Goal: Task Accomplishment & Management: Manage account settings

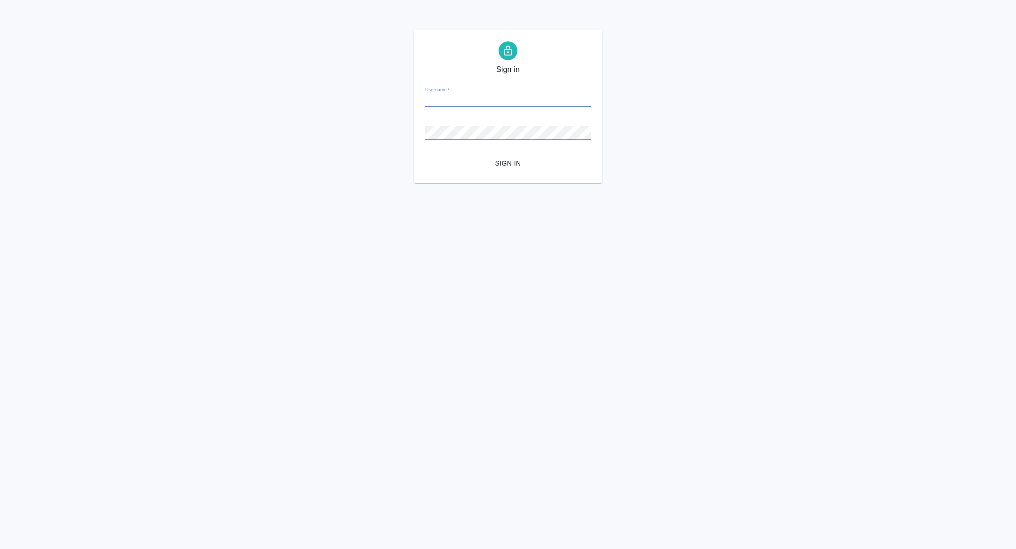
click at [509, 99] on input "Username   *" at bounding box center [508, 100] width 166 height 13
type input "[PERSON_NAME][EMAIL_ADDRESS][PERSON_NAME][DOMAIN_NAME]"
click at [505, 165] on span "Sign in" at bounding box center [508, 164] width 150 height 12
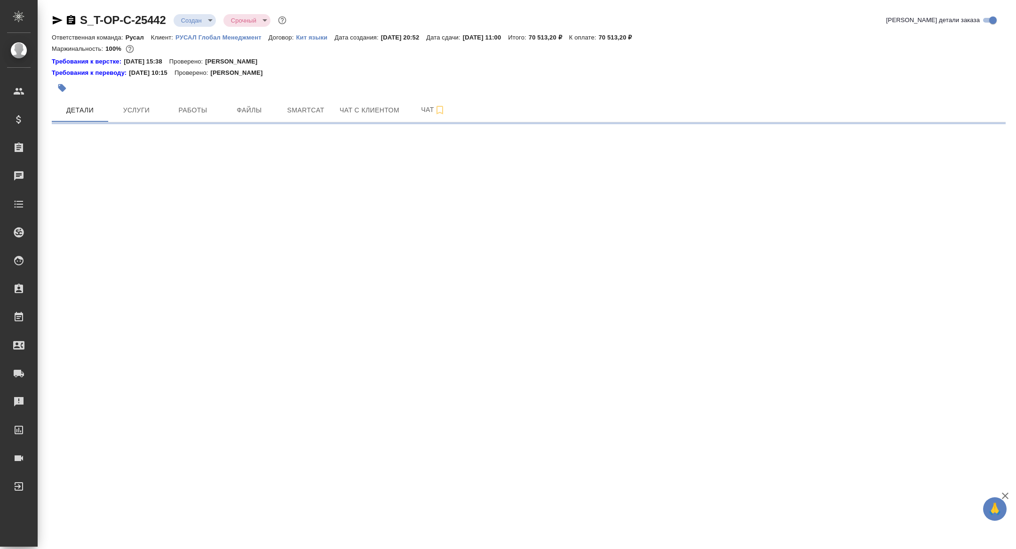
select select "RU"
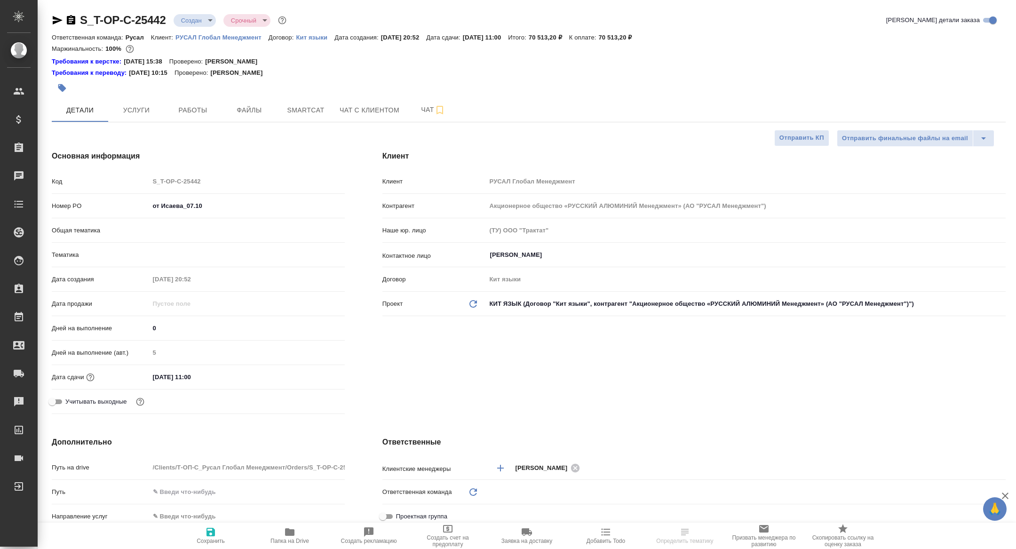
type textarea "x"
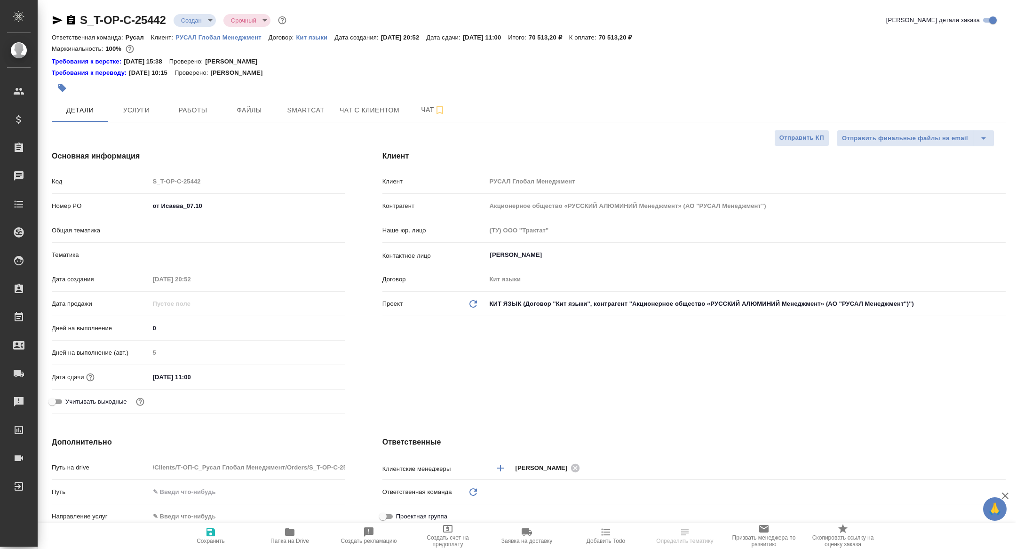
type textarea "x"
type input "Русал"
type input "[PERSON_NAME]"
type textarea "x"
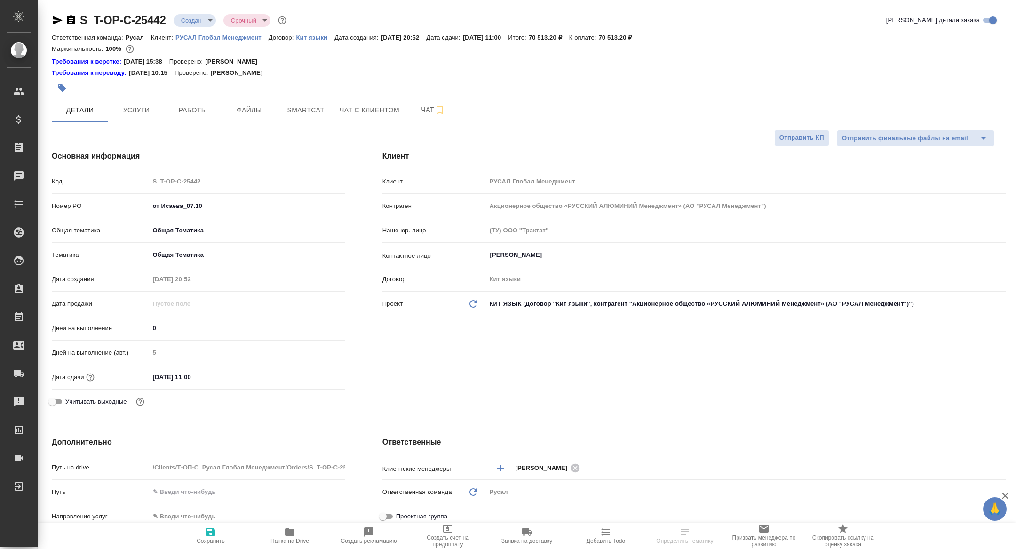
type textarea "x"
click at [263, 543] on span "Папка на Drive" at bounding box center [290, 535] width 68 height 18
type textarea "x"
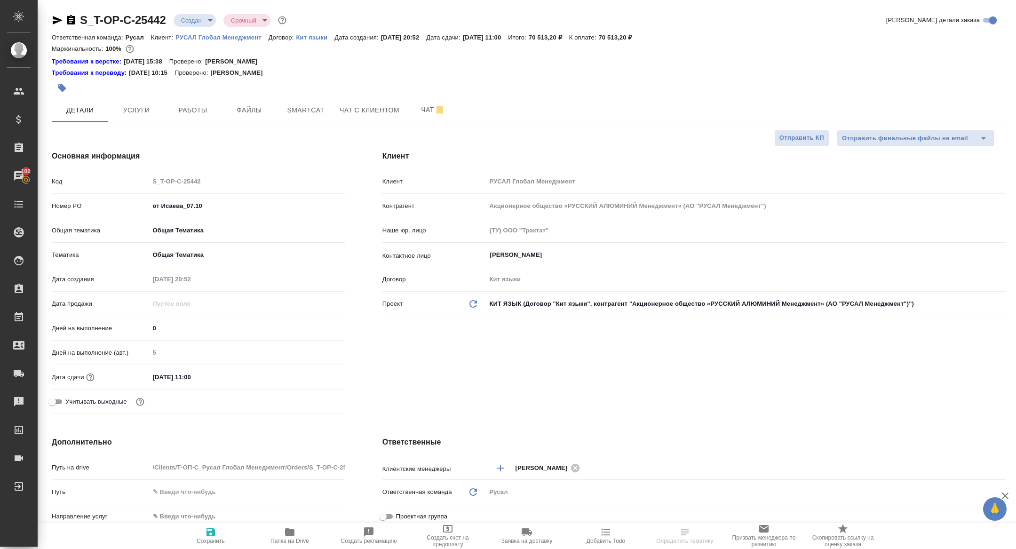
type textarea "x"
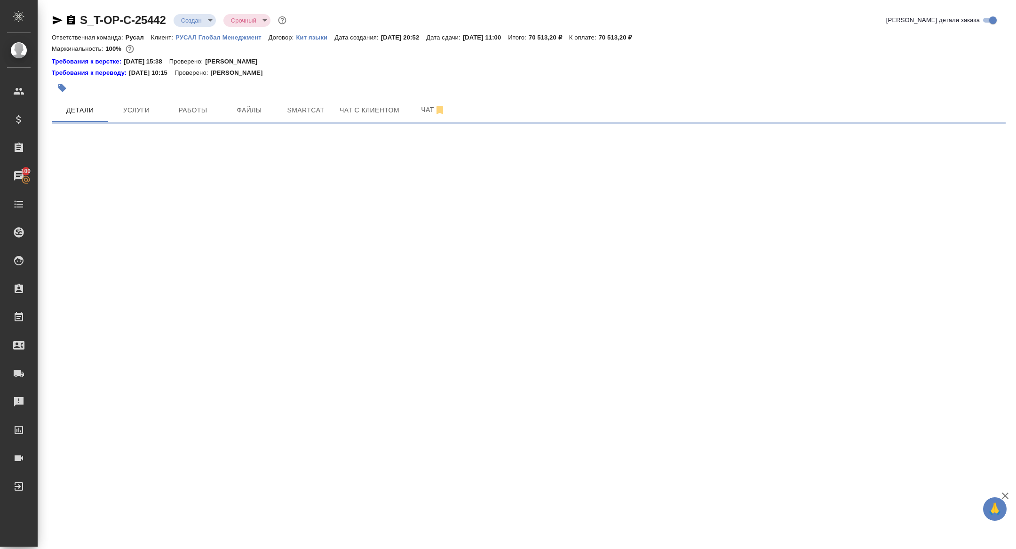
select select "RU"
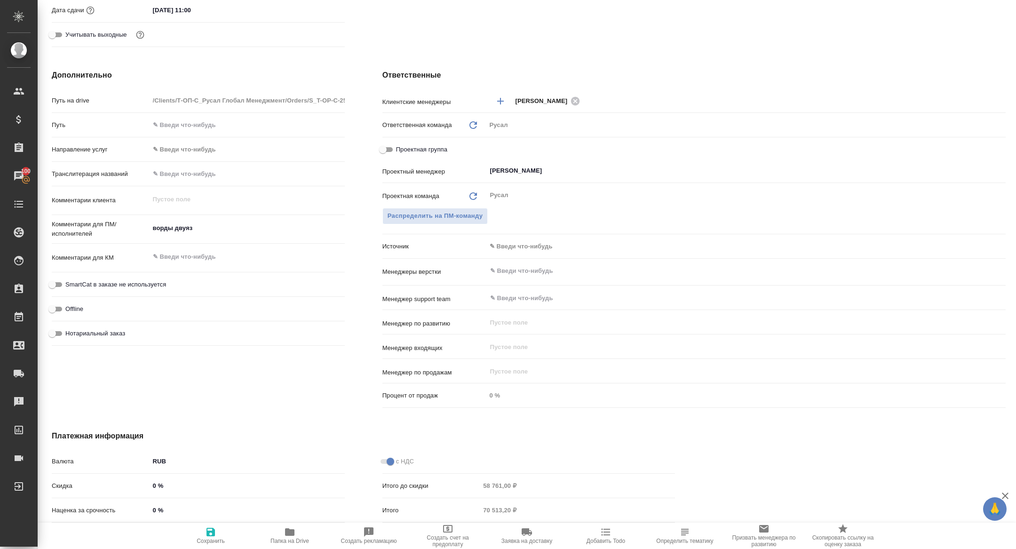
type textarea "x"
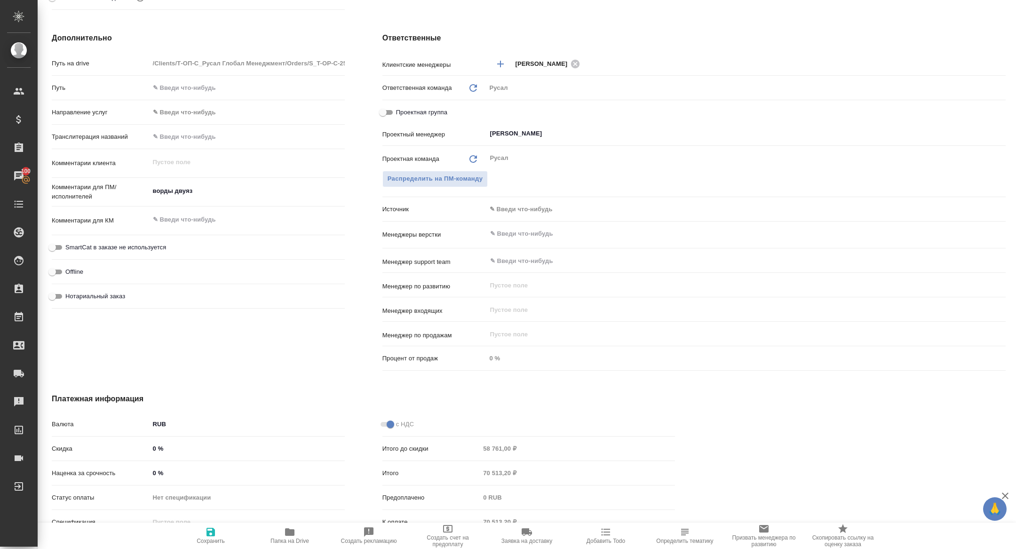
type textarea "x"
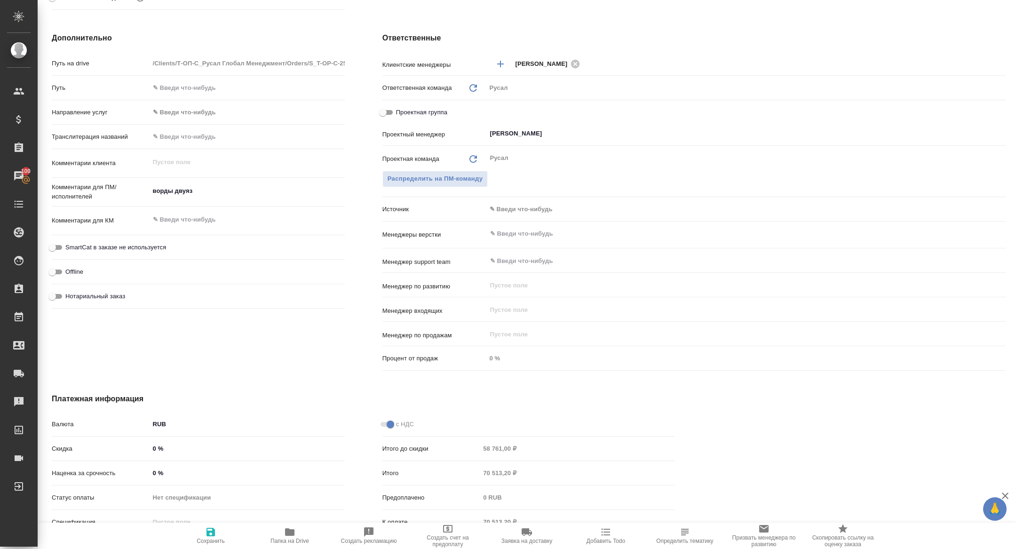
type textarea "x"
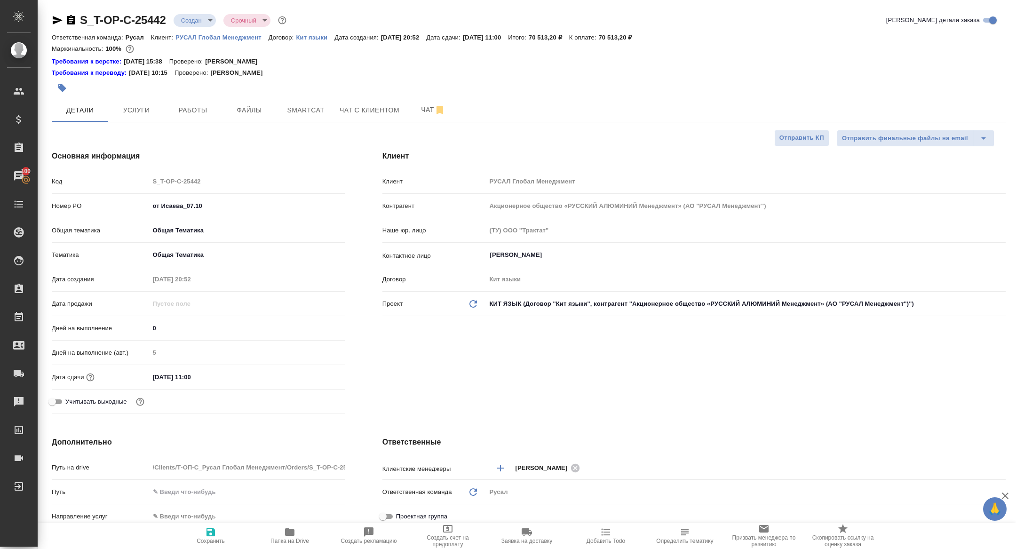
click at [69, 20] on icon "button" at bounding box center [70, 20] width 11 height 11
type textarea "x"
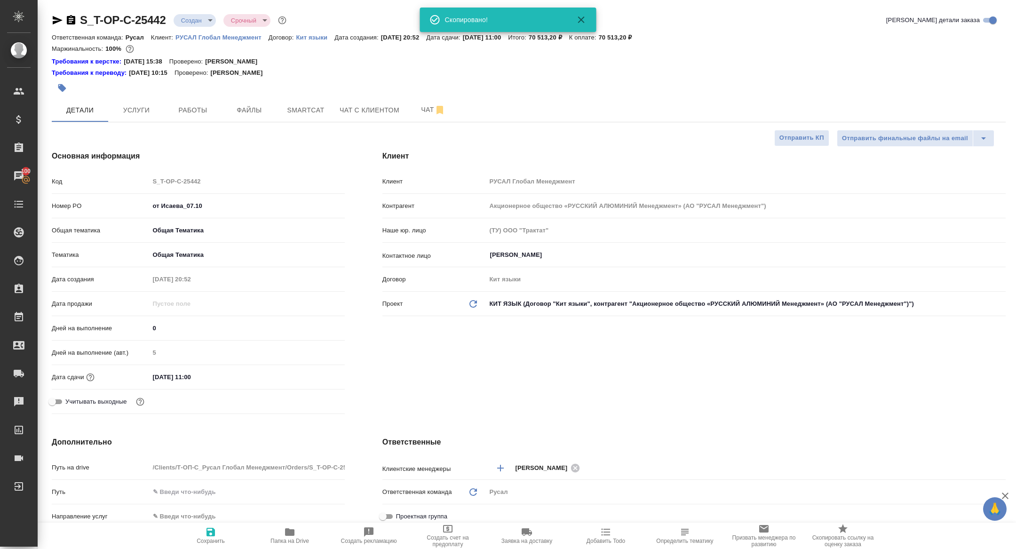
type textarea "x"
click at [282, 531] on span "Папка на Drive" at bounding box center [290, 535] width 68 height 18
click at [285, 535] on icon "button" at bounding box center [289, 532] width 9 height 8
type textarea "x"
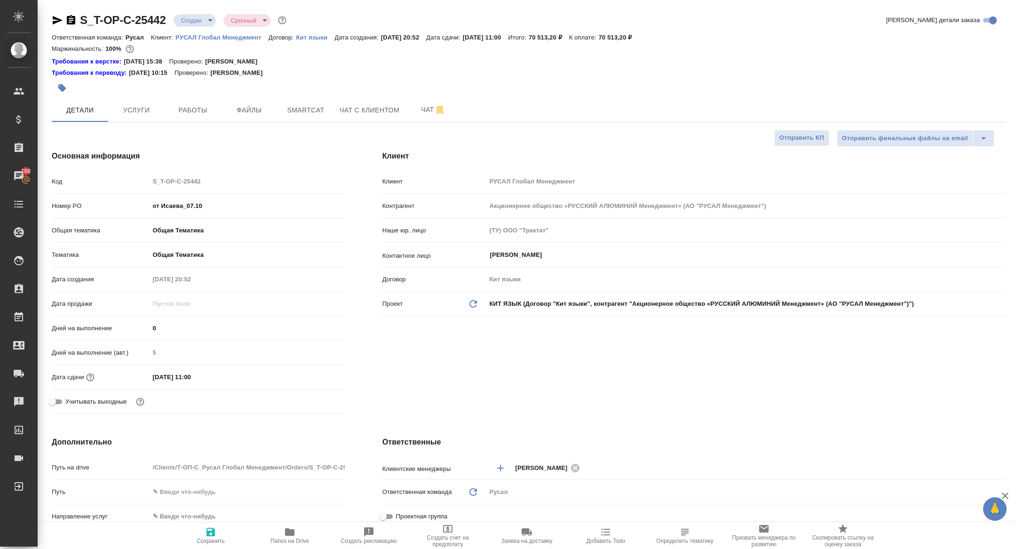
type textarea "x"
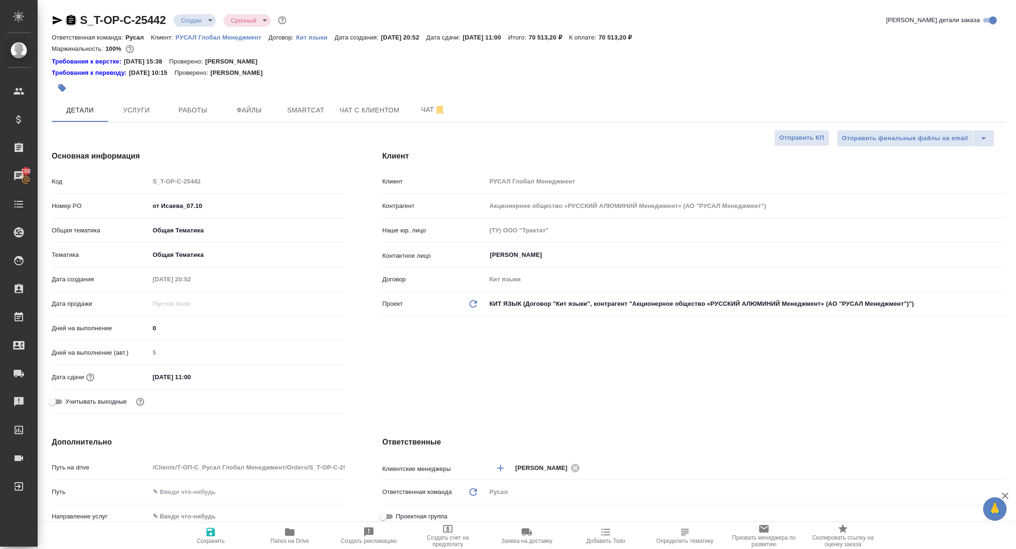
click at [69, 22] on icon "button" at bounding box center [70, 20] width 11 height 11
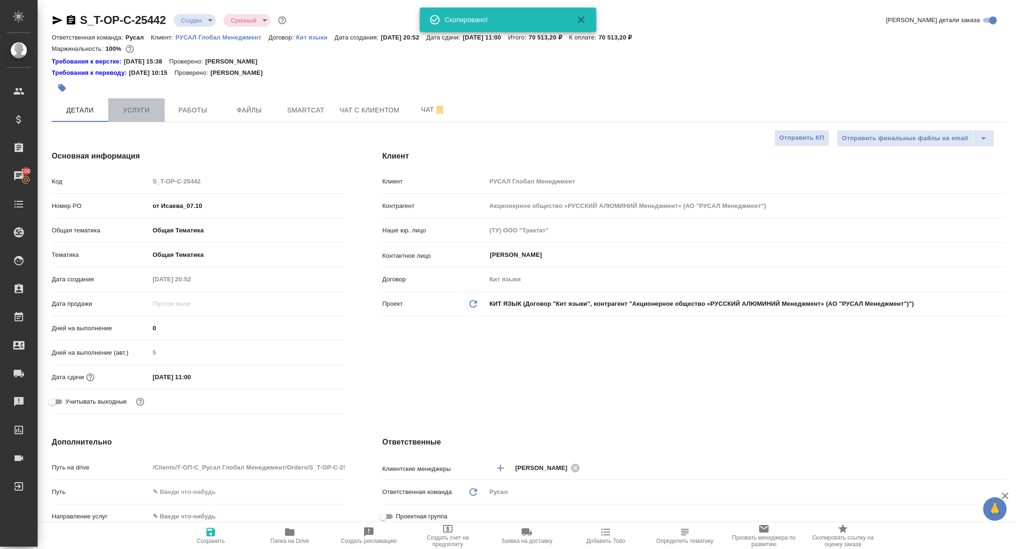
click at [140, 103] on button "Услуги" at bounding box center [136, 110] width 56 height 24
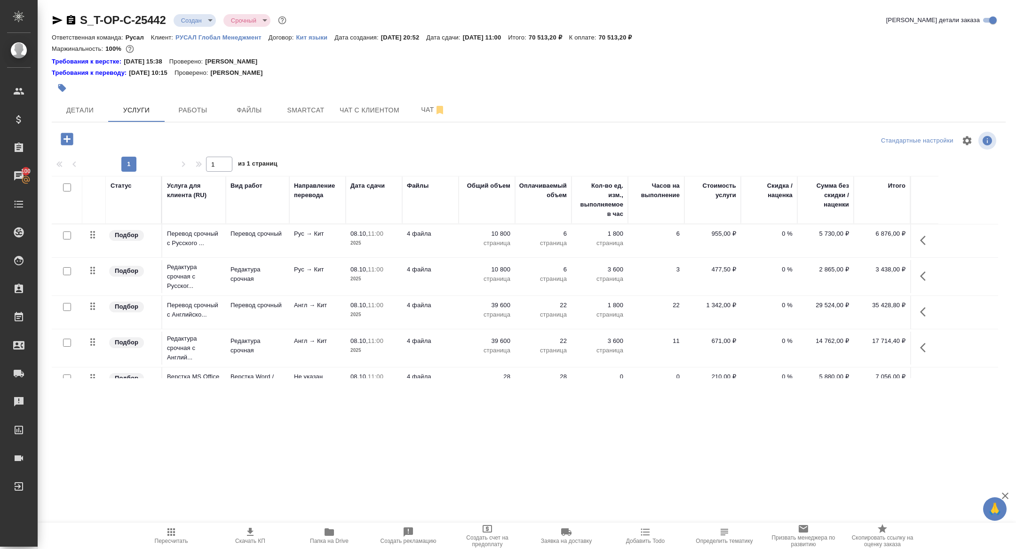
click at [69, 24] on icon "button" at bounding box center [70, 20] width 11 height 11
click at [74, 19] on icon "button" at bounding box center [71, 19] width 8 height 9
click at [187, 118] on button "Работы" at bounding box center [193, 110] width 56 height 24
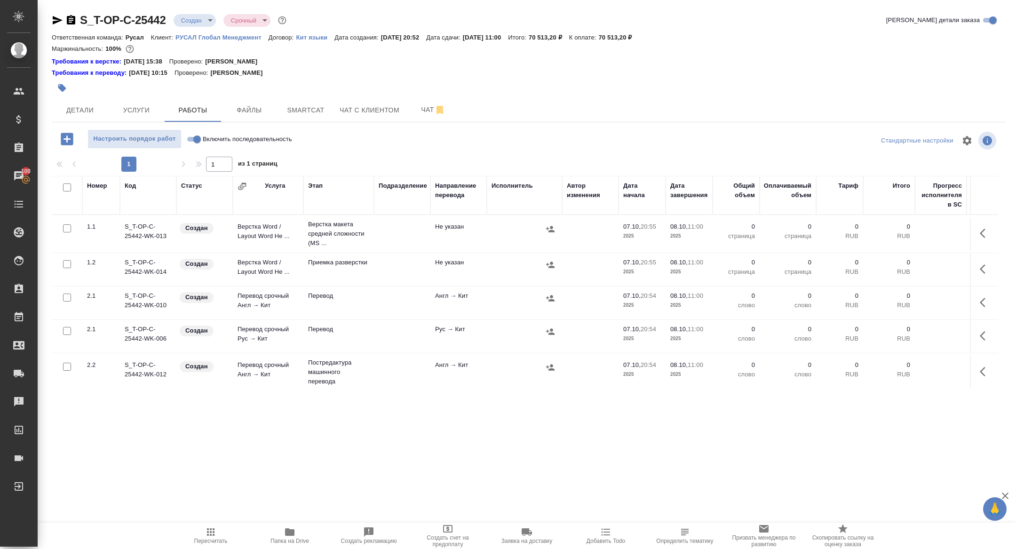
click at [69, 183] on input "checkbox" at bounding box center [67, 187] width 8 height 8
checkbox input "true"
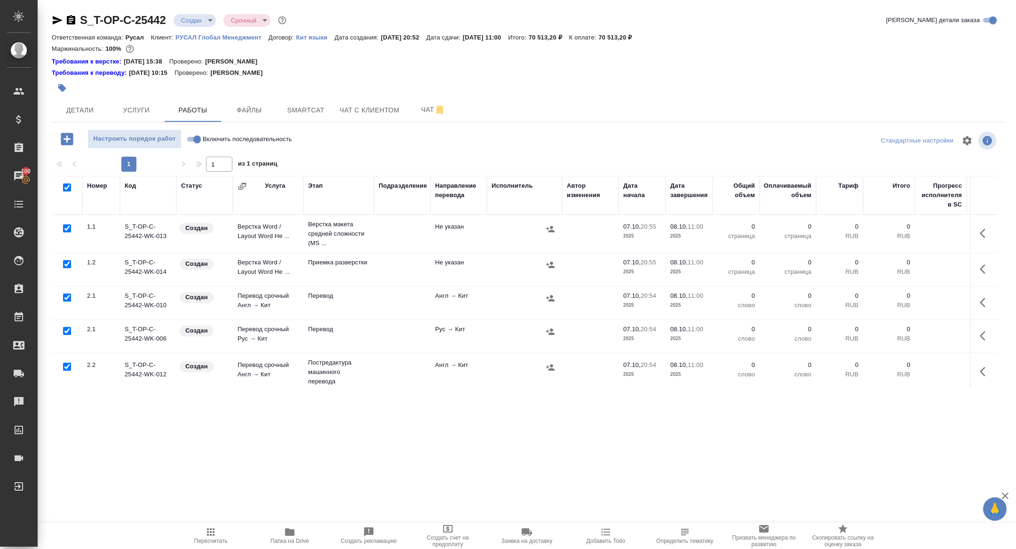
checkbox input "true"
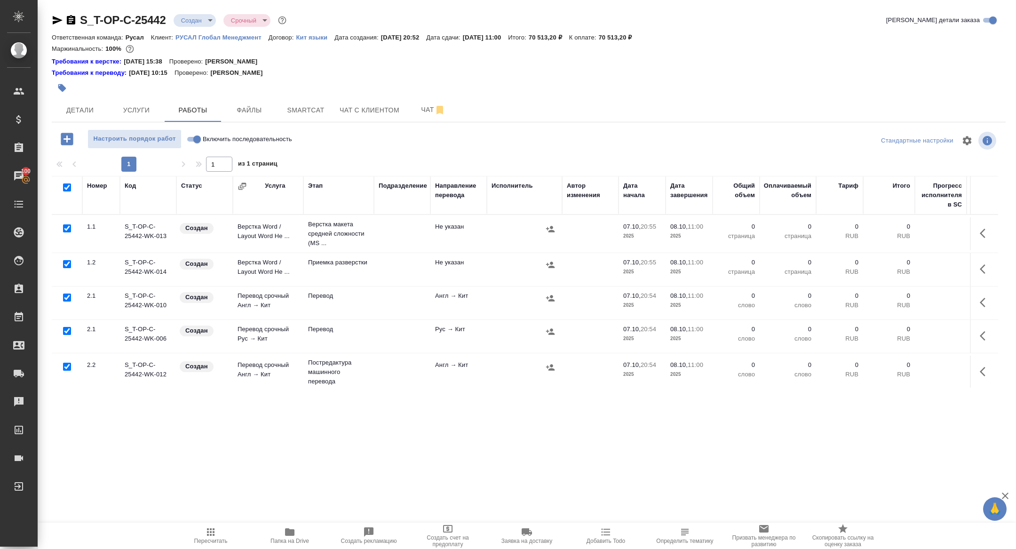
checkbox input "true"
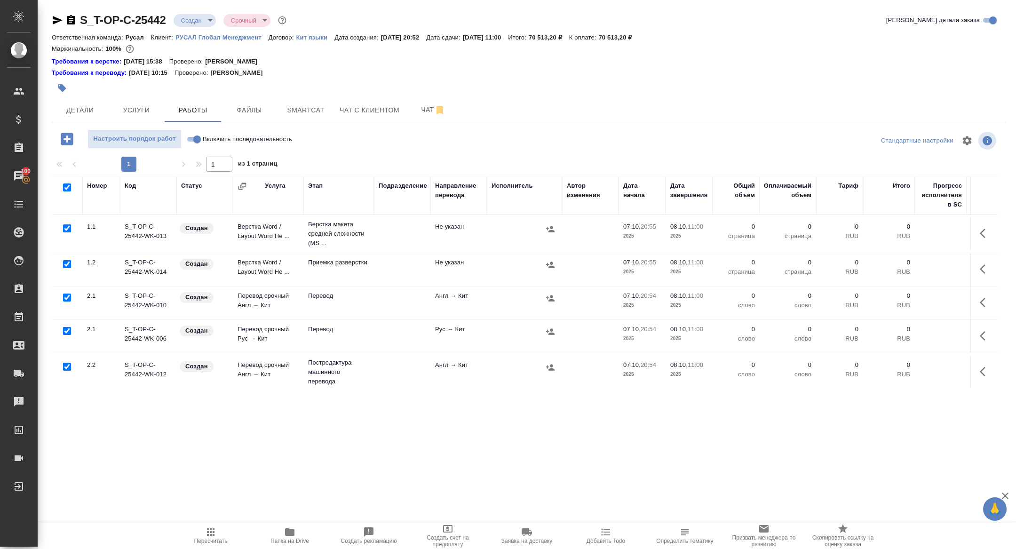
checkbox input "true"
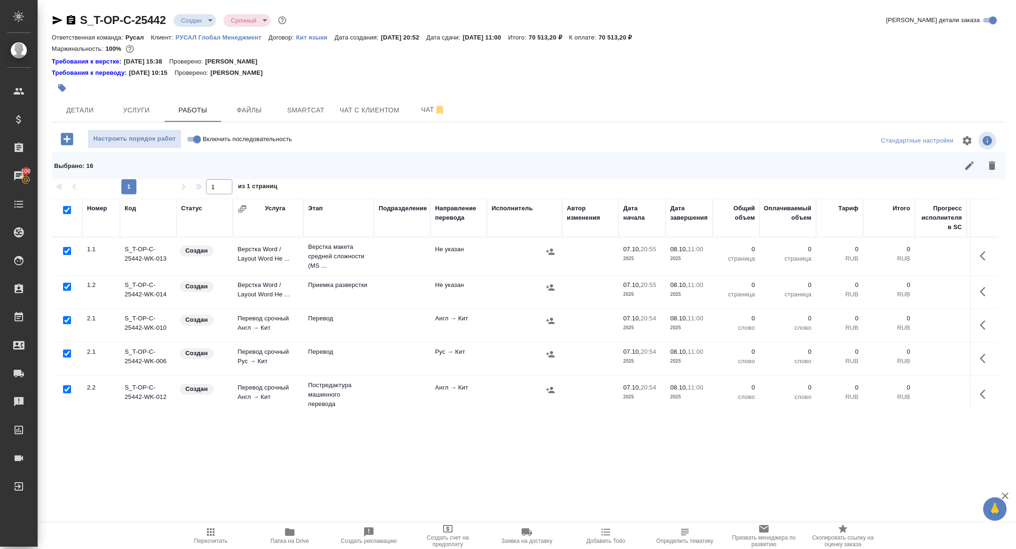
click at [65, 350] on input "checkbox" at bounding box center [67, 353] width 8 height 8
checkbox input "false"
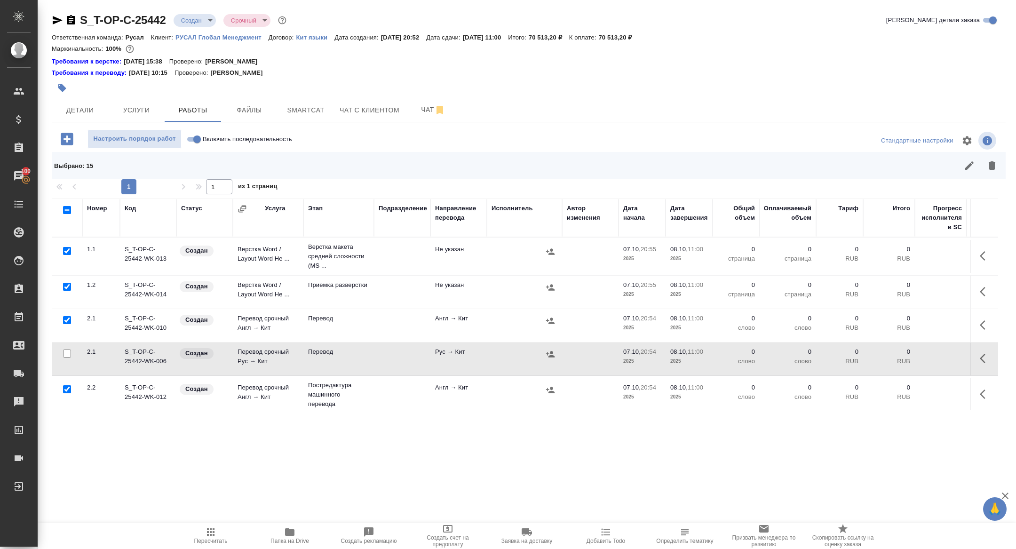
click at [67, 388] on input "checkbox" at bounding box center [67, 389] width 8 height 8
checkbox input "false"
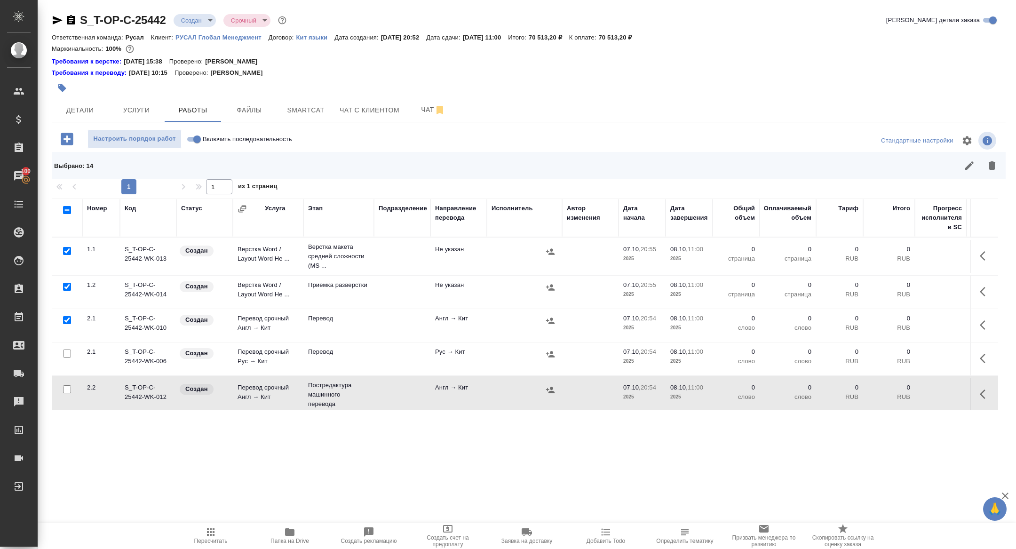
click at [993, 164] on icon "button" at bounding box center [991, 165] width 7 height 8
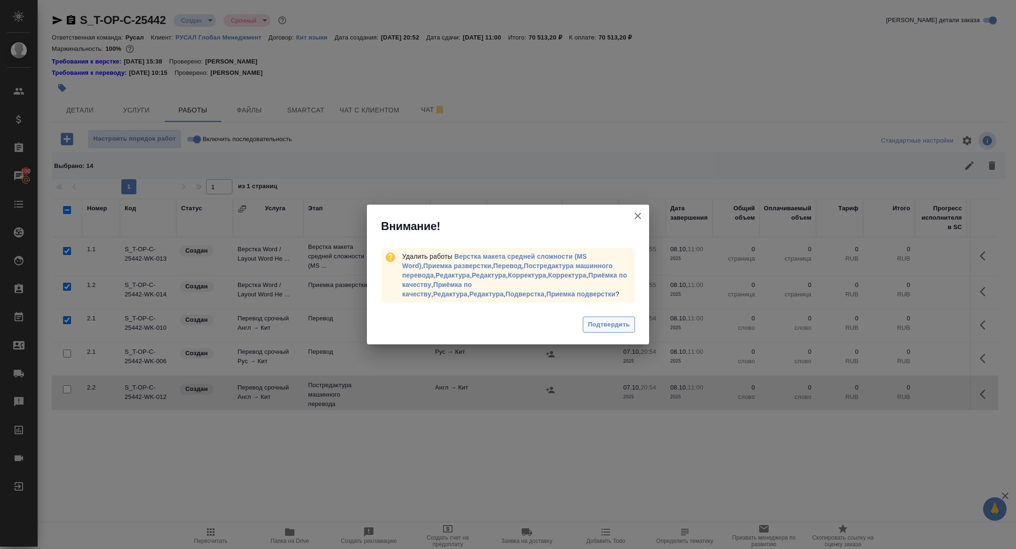
click at [619, 320] on span "Подтвердить" at bounding box center [609, 324] width 42 height 11
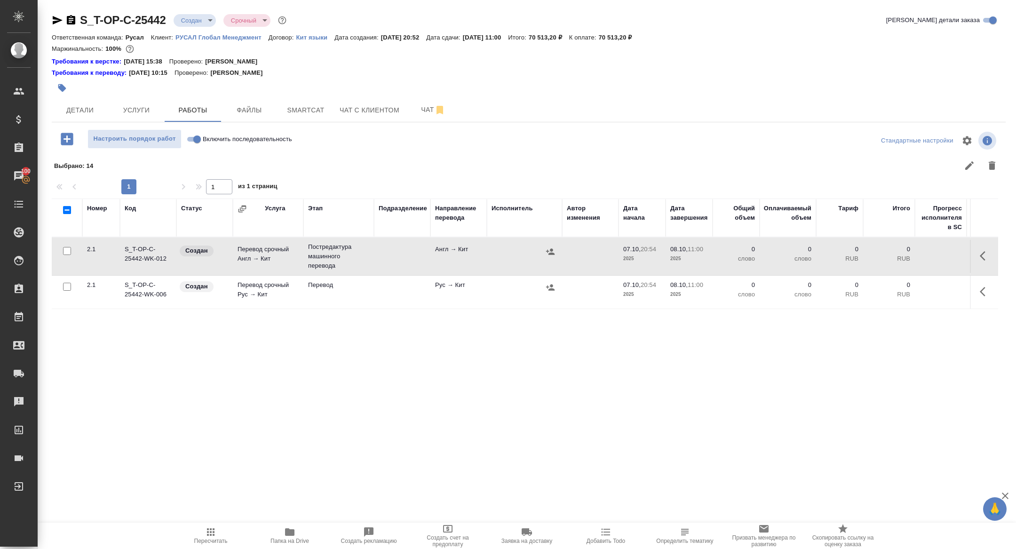
click at [982, 256] on icon "button" at bounding box center [982, 255] width 6 height 9
click at [918, 255] on icon "button" at bounding box center [915, 255] width 11 height 11
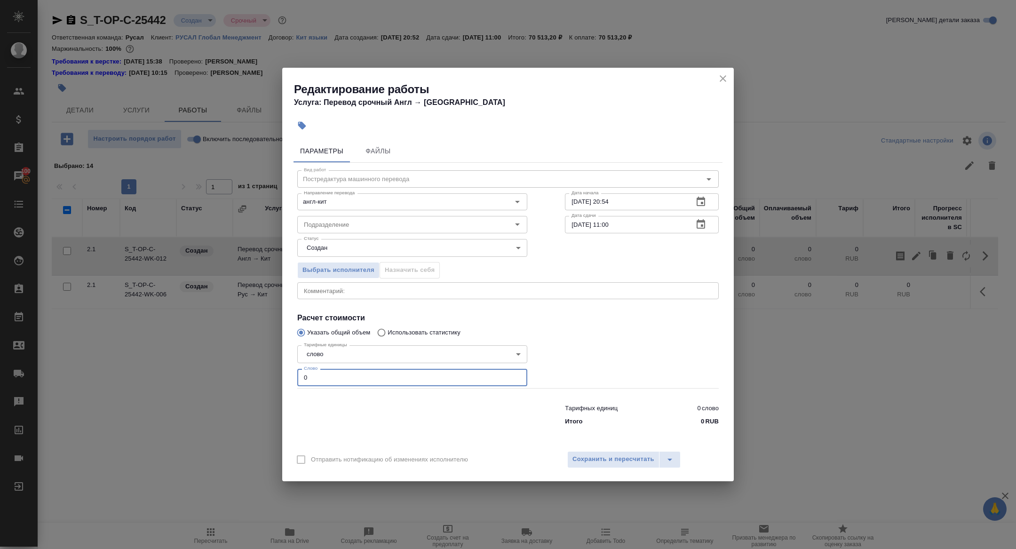
drag, startPoint x: 315, startPoint y: 381, endPoint x: 277, endPoint y: 380, distance: 37.6
click at [277, 380] on div "Редактирование работы Услуга: Перевод срочный Англ → Кит Параметры Файлы Вид ра…" at bounding box center [508, 274] width 1016 height 549
type input "0"
type input "900"
click at [698, 222] on icon "button" at bounding box center [700, 224] width 11 height 11
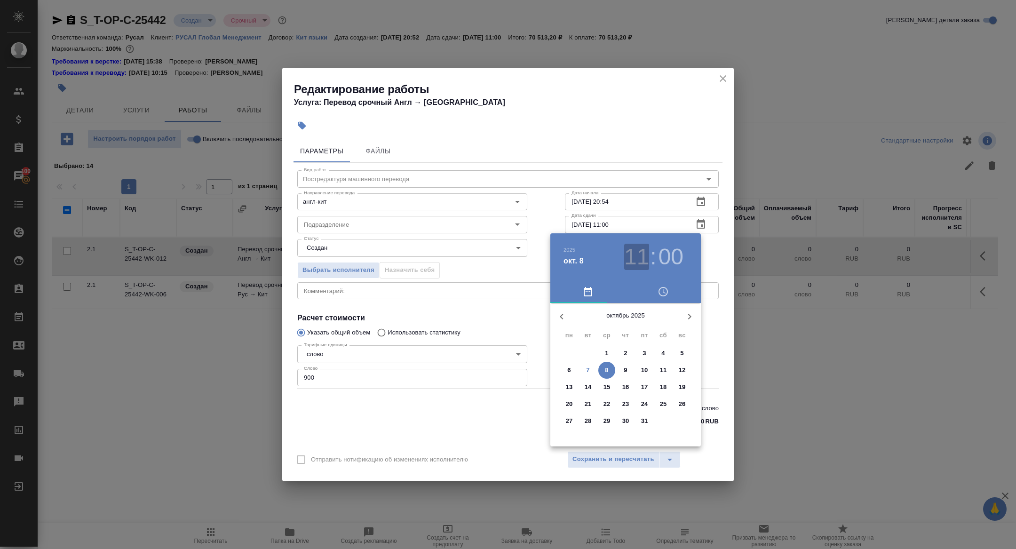
click at [640, 254] on h3 "11" at bounding box center [636, 257] width 25 height 26
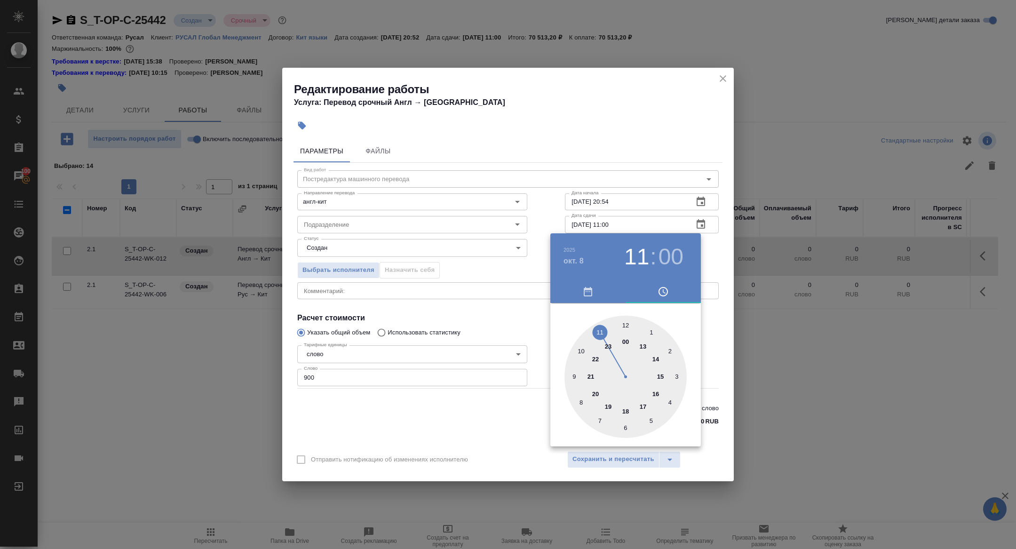
click at [581, 352] on div at bounding box center [625, 377] width 122 height 122
type input "[DATE] 10:00"
click at [467, 441] on div at bounding box center [508, 274] width 1016 height 549
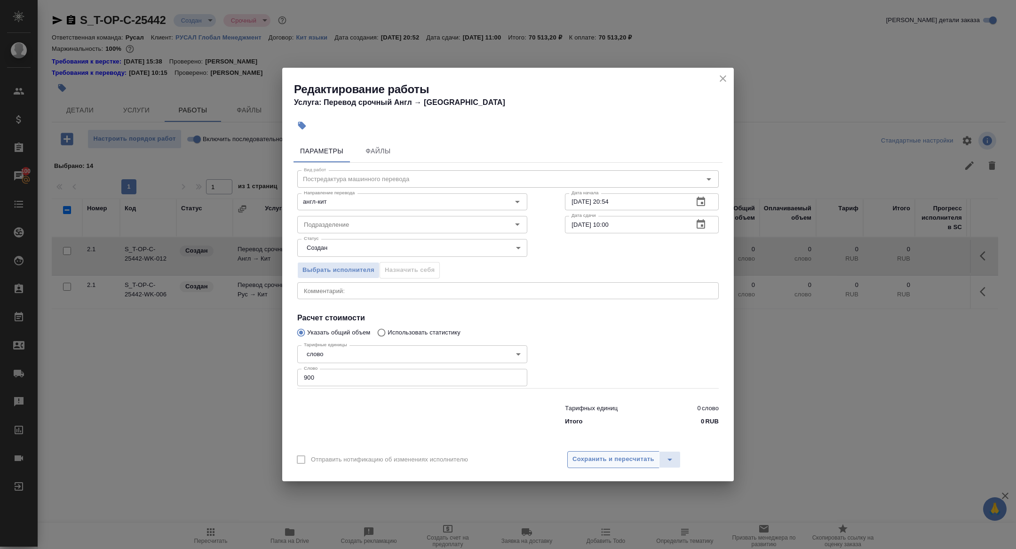
click at [597, 465] on button "Сохранить и пересчитать" at bounding box center [613, 459] width 92 height 17
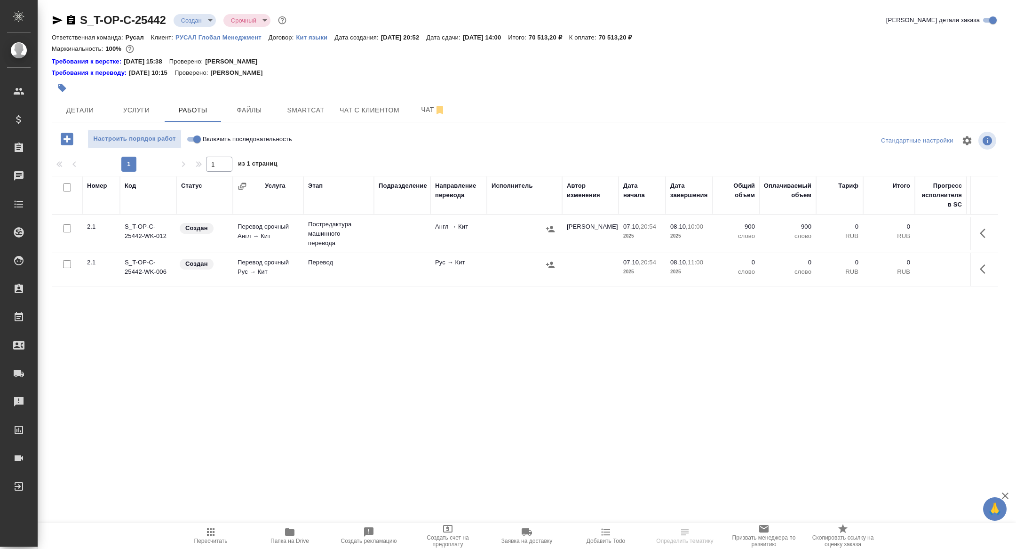
click at [280, 237] on td "Перевод срочный Англ → Кит" at bounding box center [268, 233] width 71 height 33
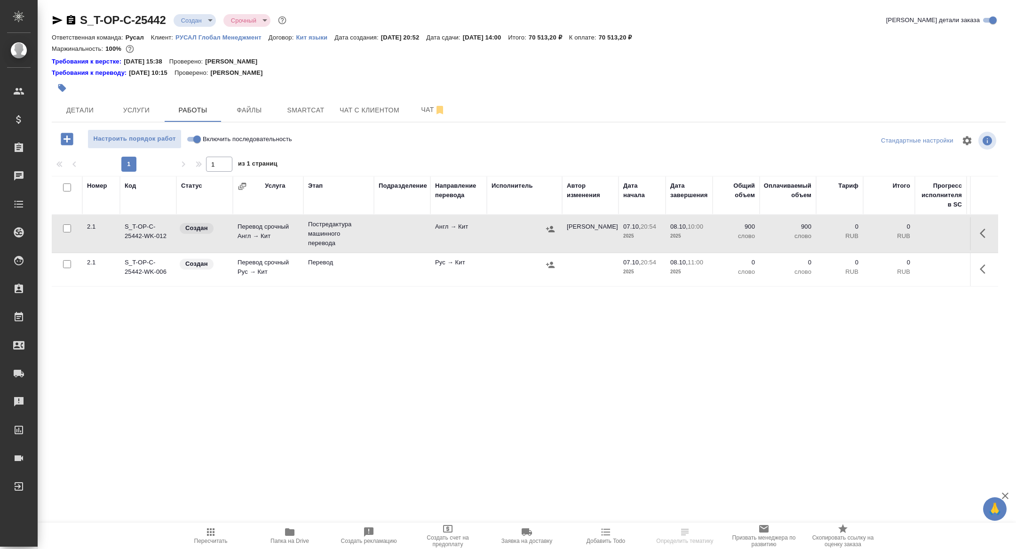
click at [280, 237] on td "Перевод срочный Англ → Кит" at bounding box center [268, 233] width 71 height 33
click at [987, 232] on icon "button" at bounding box center [984, 233] width 11 height 11
click at [929, 231] on icon "button" at bounding box center [931, 231] width 5 height 6
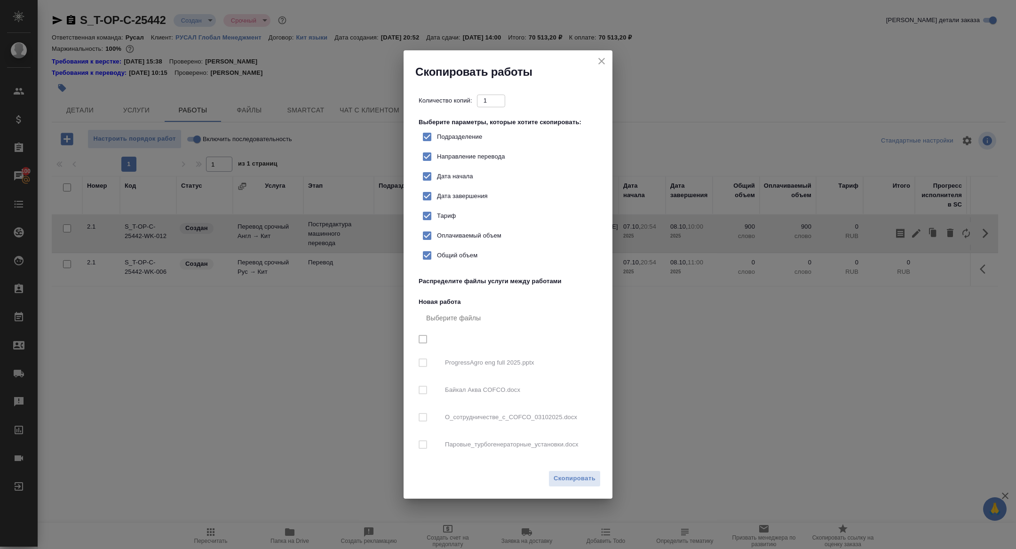
checkbox input "true"
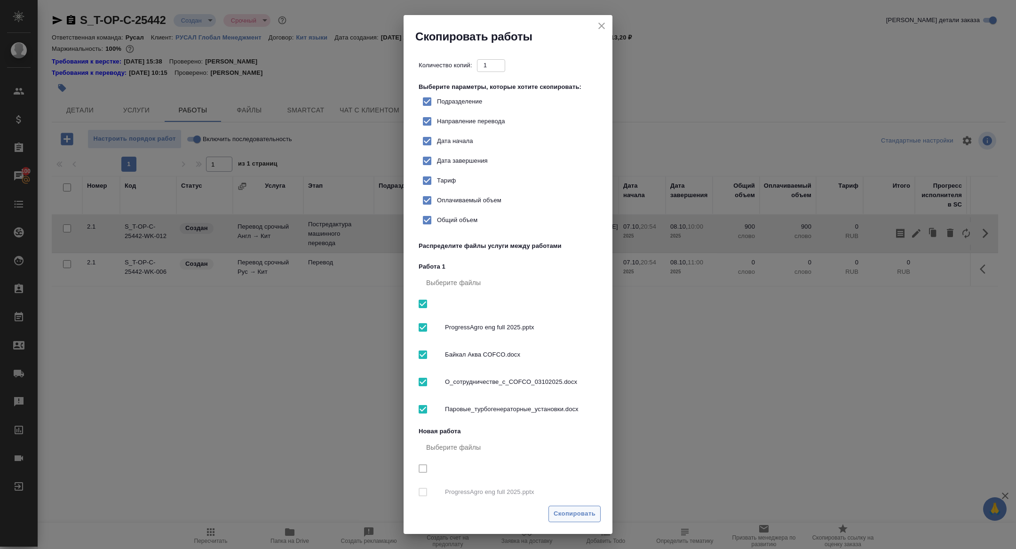
click at [560, 514] on span "Скопировать" at bounding box center [574, 513] width 42 height 11
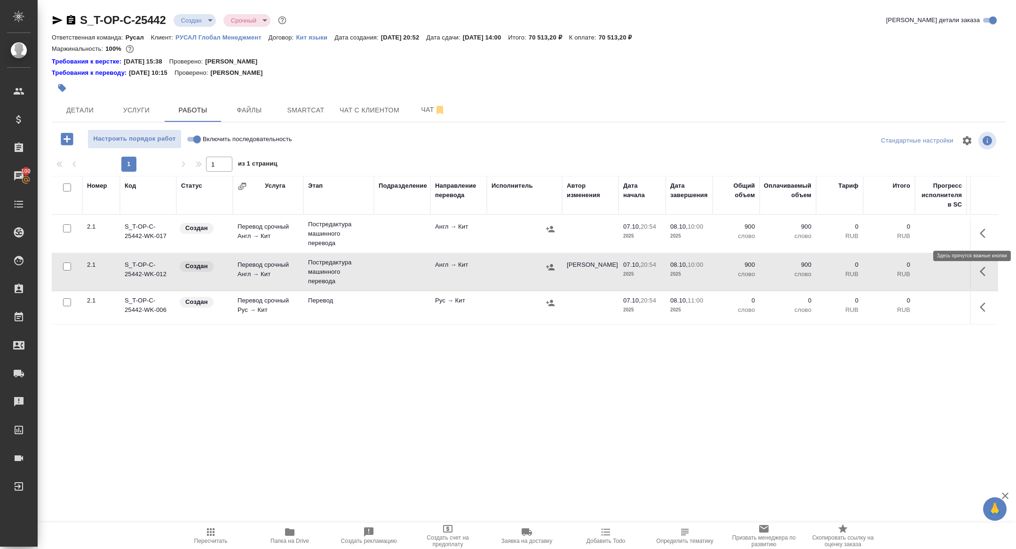
click at [978, 231] on button "button" at bounding box center [985, 233] width 23 height 23
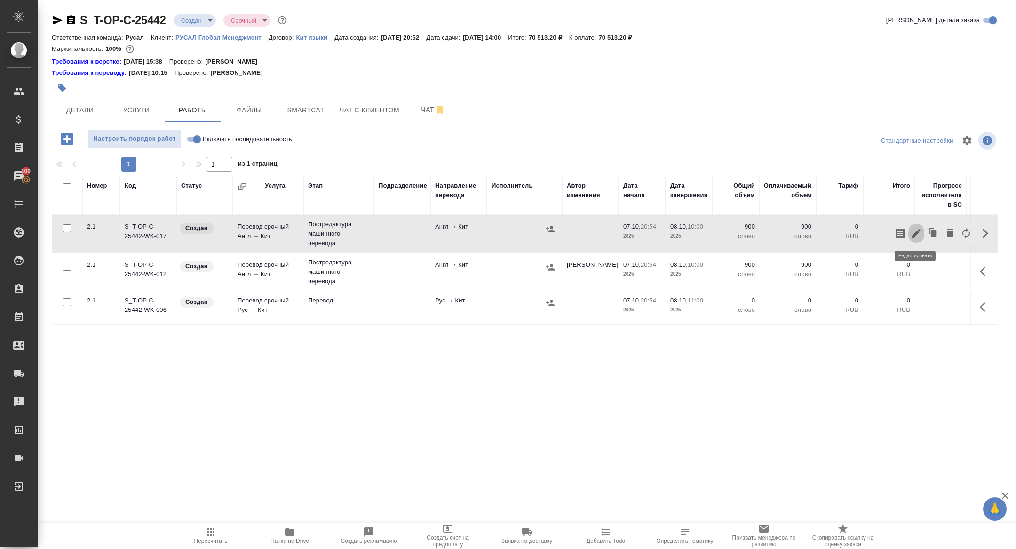
click at [917, 232] on icon "button" at bounding box center [916, 233] width 8 height 8
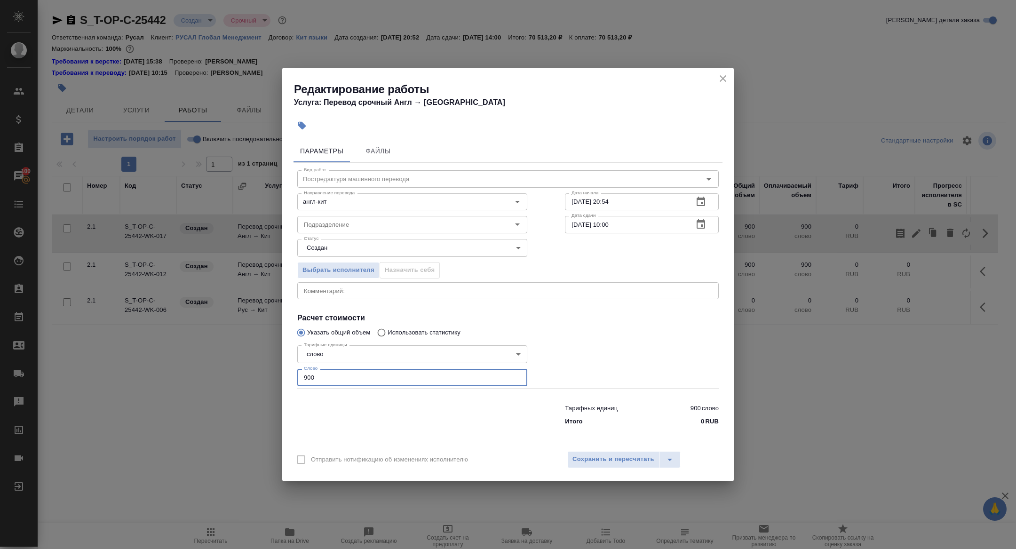
drag, startPoint x: 325, startPoint y: 382, endPoint x: 275, endPoint y: 369, distance: 52.6
click at [275, 369] on div "Редактирование работы Услуга: Перевод срочный Англ → [PERSON_NAME] Файлы Вид ра…" at bounding box center [508, 274] width 1016 height 549
type input "2500"
click at [695, 217] on button "button" at bounding box center [700, 224] width 23 height 23
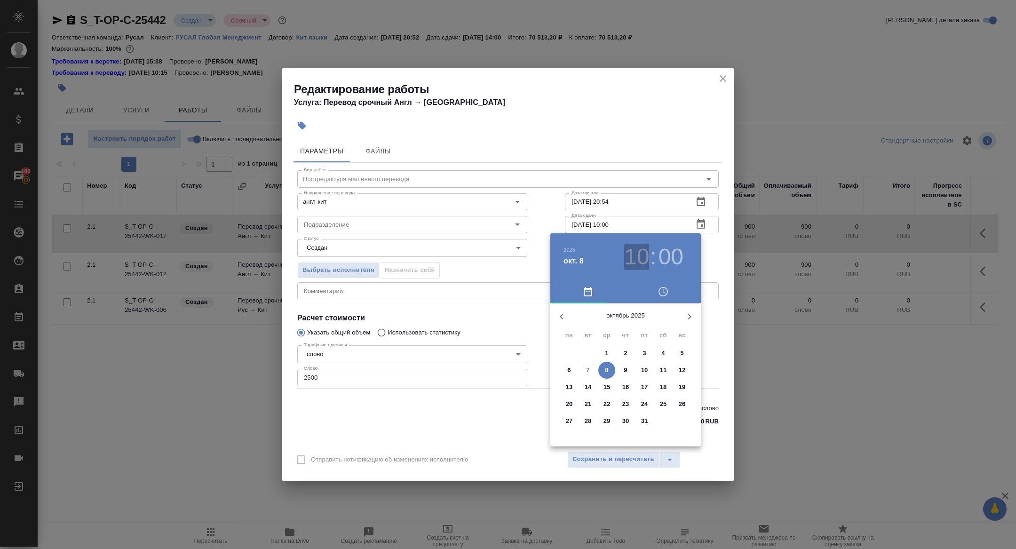
click at [638, 252] on h3 "10" at bounding box center [636, 257] width 25 height 26
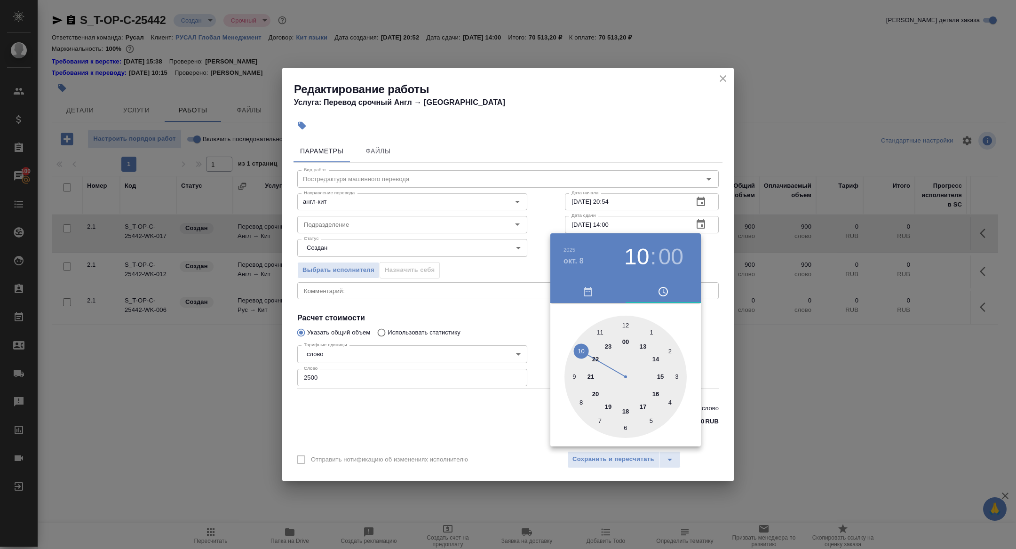
click at [655, 355] on div at bounding box center [625, 377] width 122 height 122
click at [464, 325] on div at bounding box center [508, 274] width 1016 height 549
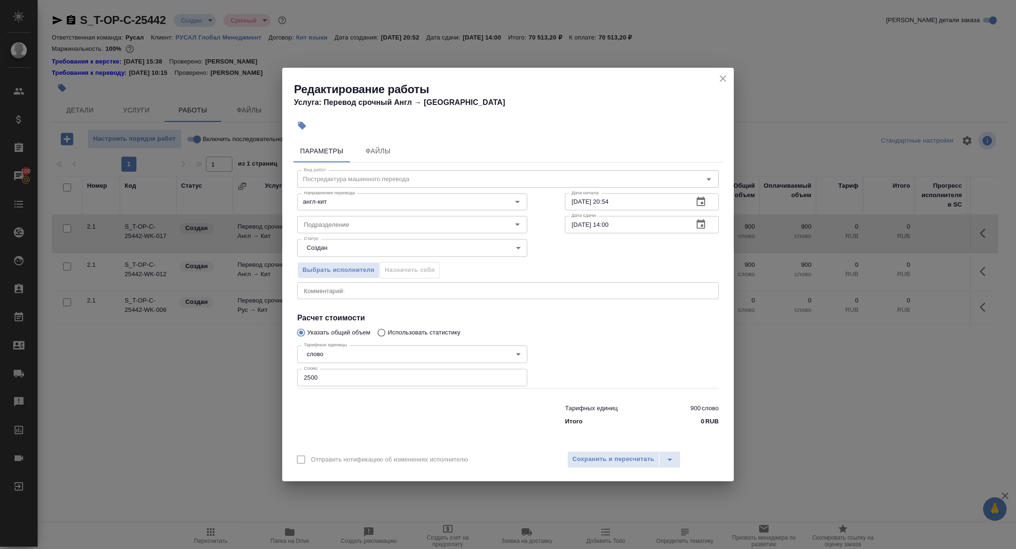
click at [695, 227] on icon "button" at bounding box center [700, 224] width 11 height 11
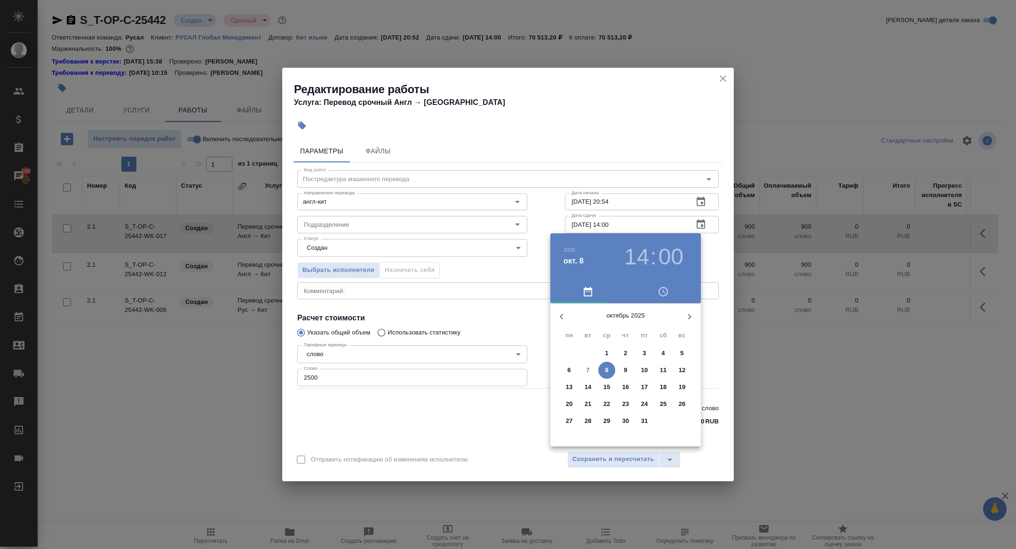
click at [637, 256] on h3 "14" at bounding box center [636, 257] width 25 height 26
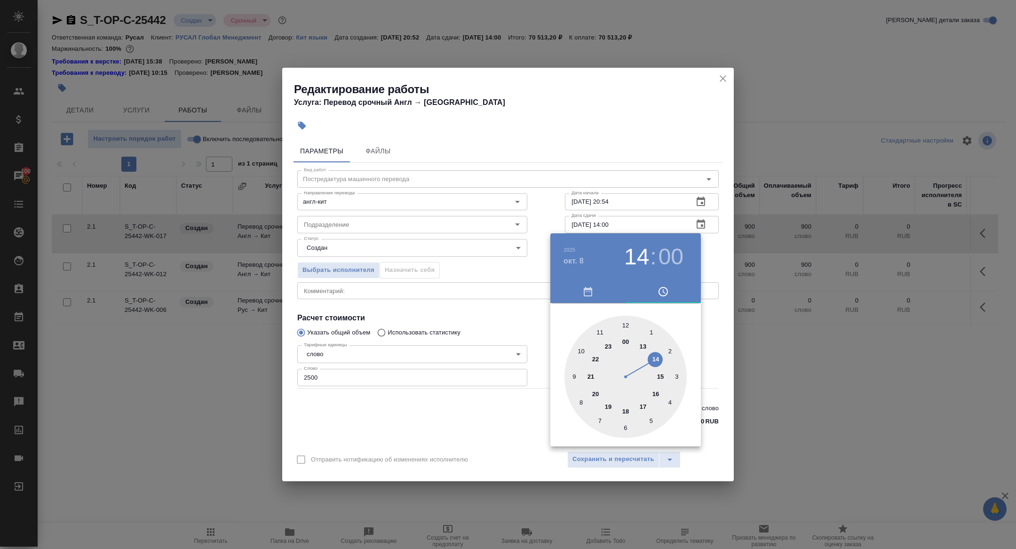
click at [645, 345] on div at bounding box center [625, 377] width 122 height 122
click at [624, 426] on div at bounding box center [625, 377] width 122 height 122
type input "[DATE] 13:30"
click at [514, 403] on div at bounding box center [508, 274] width 1016 height 549
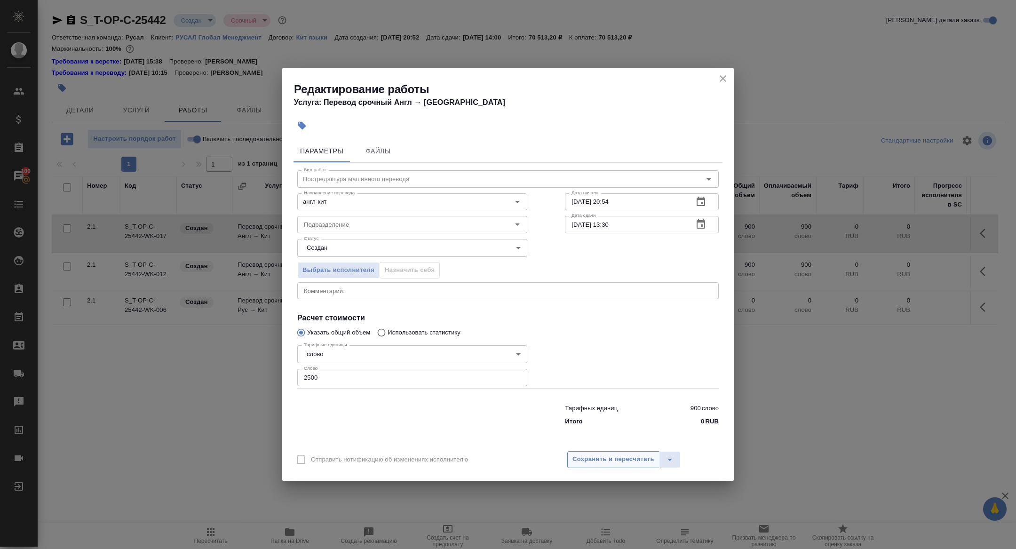
click at [594, 457] on span "Сохранить и пересчитать" at bounding box center [613, 459] width 82 height 11
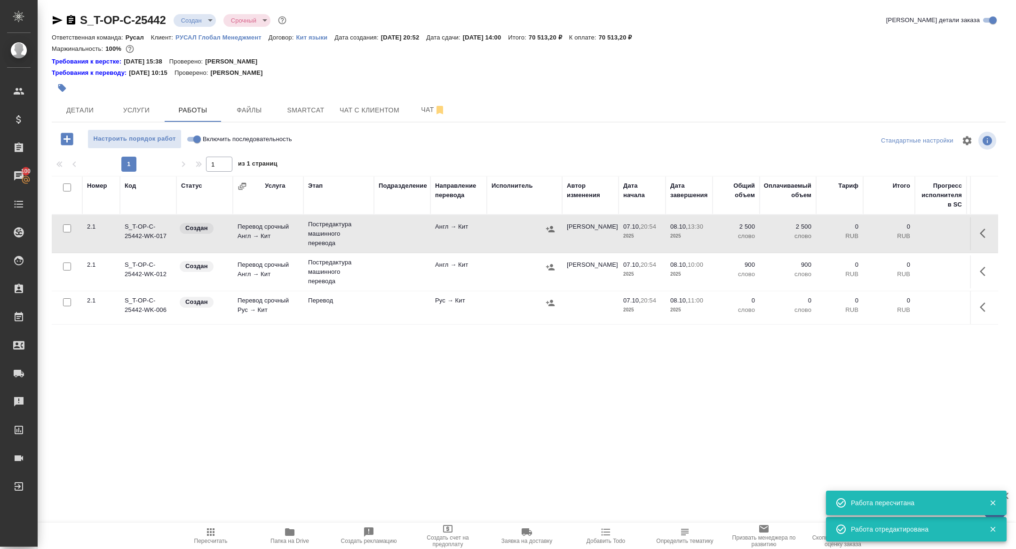
click at [261, 231] on td "Перевод срочный Англ → Кит" at bounding box center [268, 233] width 71 height 33
click at [297, 117] on button "Smartcat" at bounding box center [305, 110] width 56 height 24
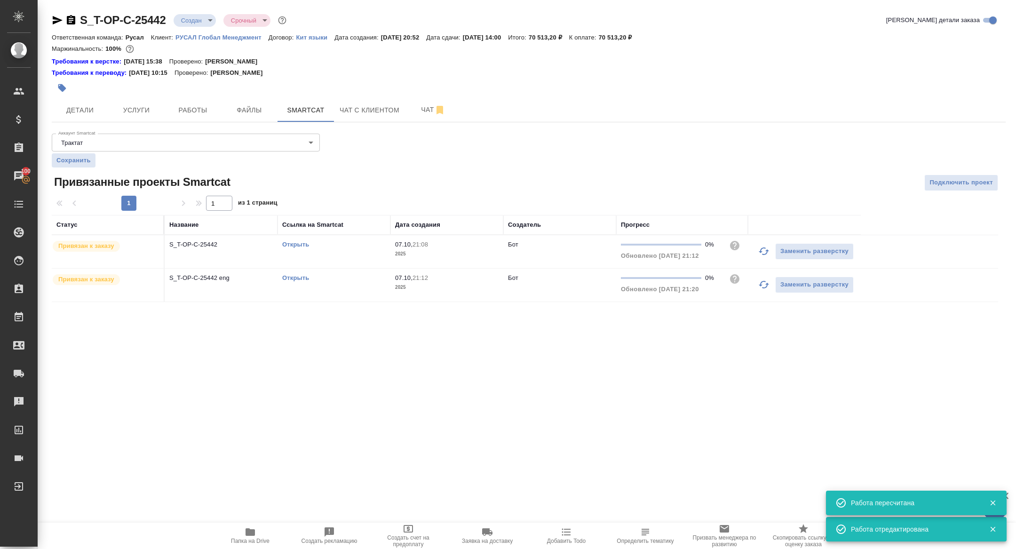
click at [192, 16] on body "🙏 .cls-1 fill:#fff; AWATERA [PERSON_NAME] Спецификации Заказы 100 Чаты Todo Про…" at bounding box center [508, 274] width 1016 height 549
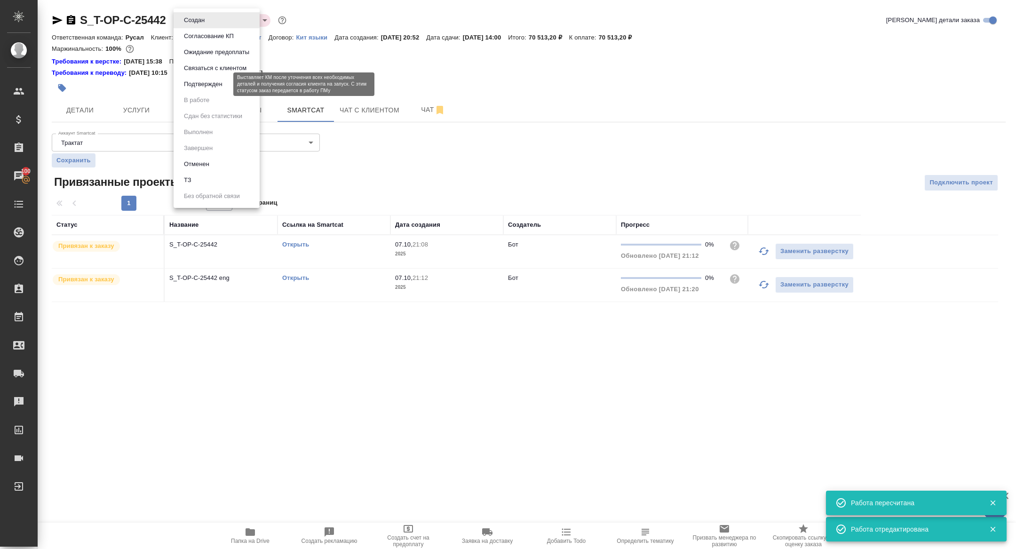
click at [191, 87] on button "Подтвержден" at bounding box center [203, 84] width 44 height 10
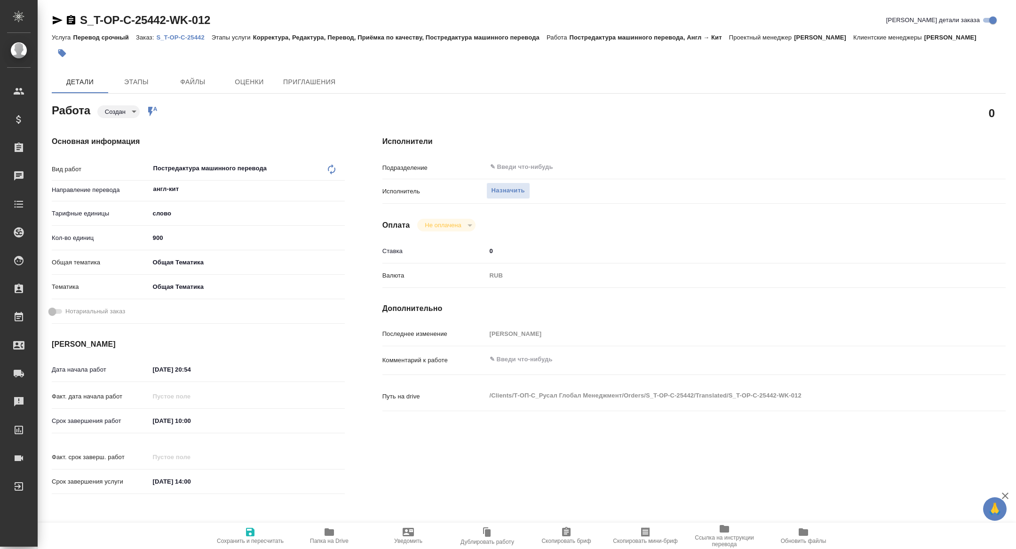
type textarea "x"
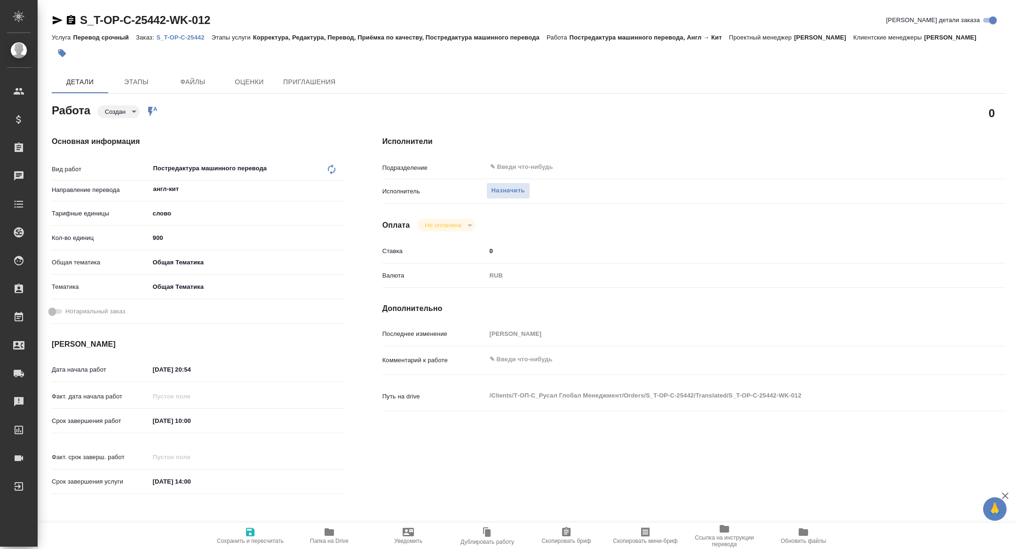
type textarea "x"
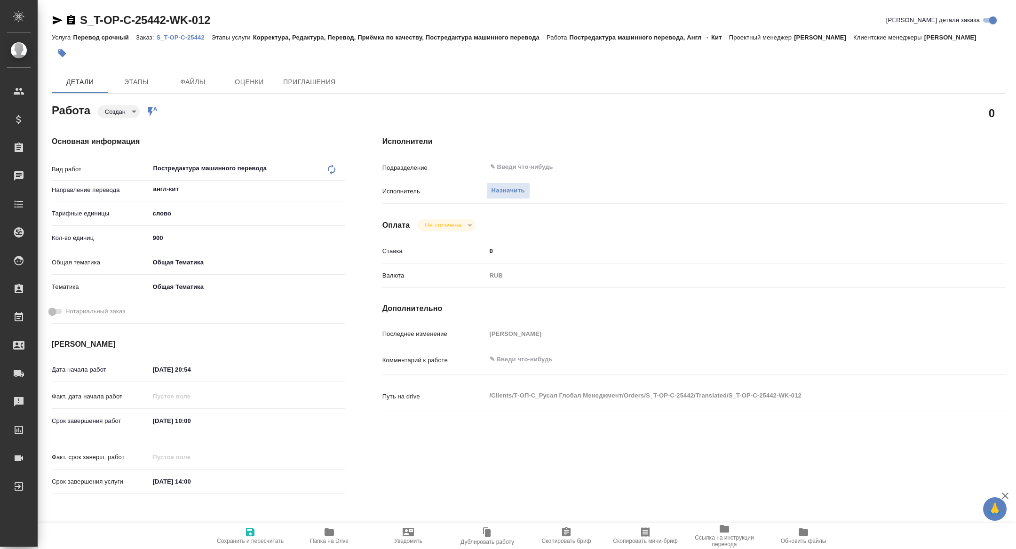
type textarea "x"
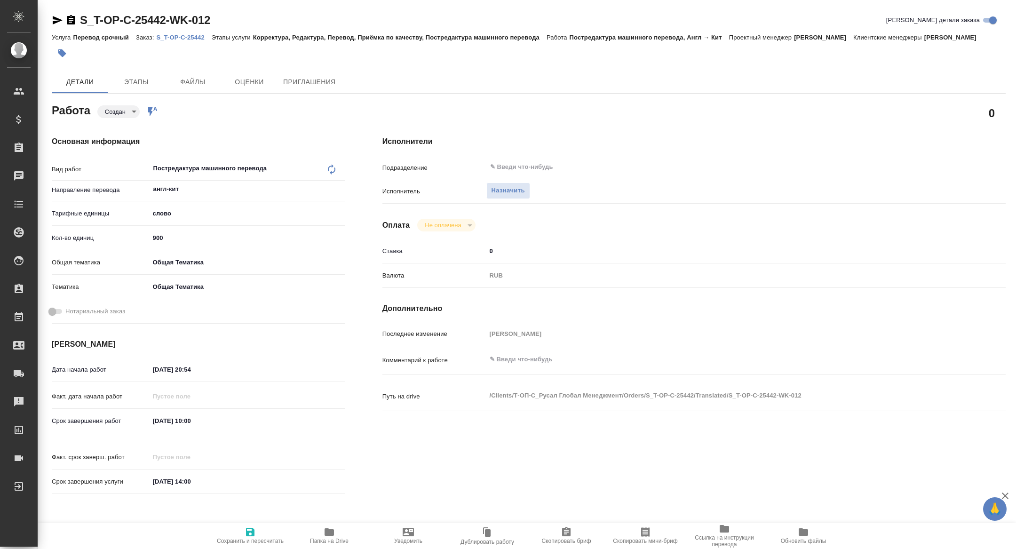
click at [646, 540] on span "Скопировать мини-бриф" at bounding box center [645, 540] width 64 height 7
type textarea "x"
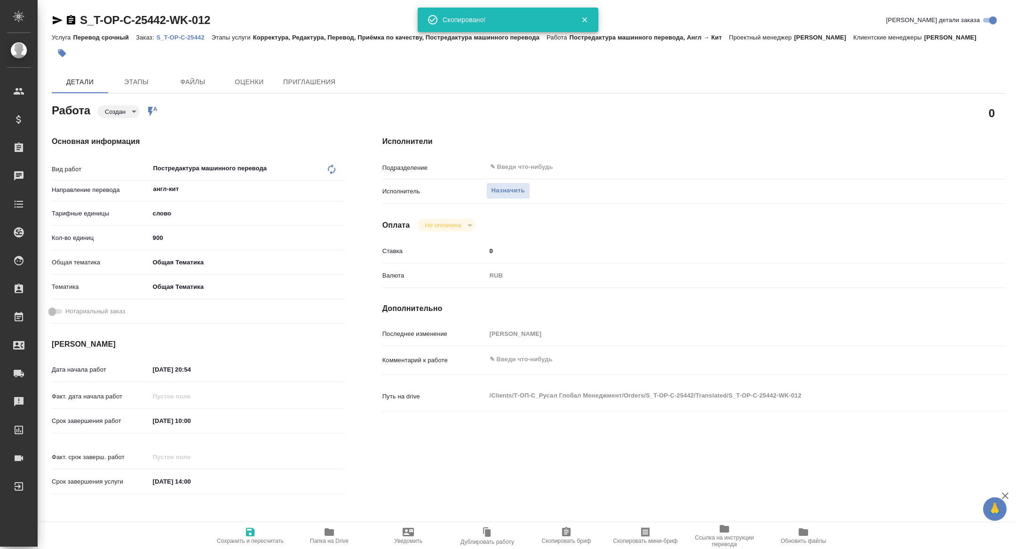
type textarea "x"
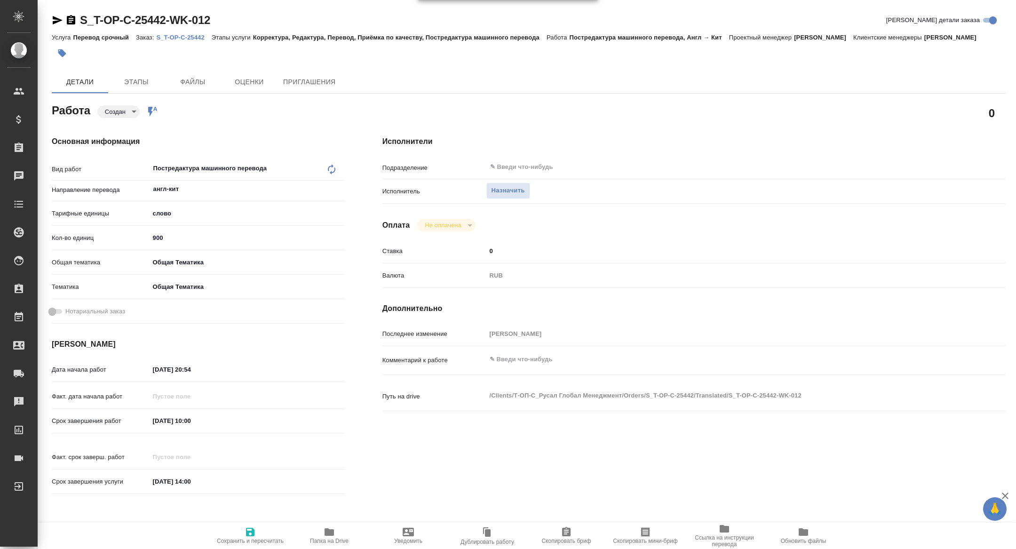
type textarea "x"
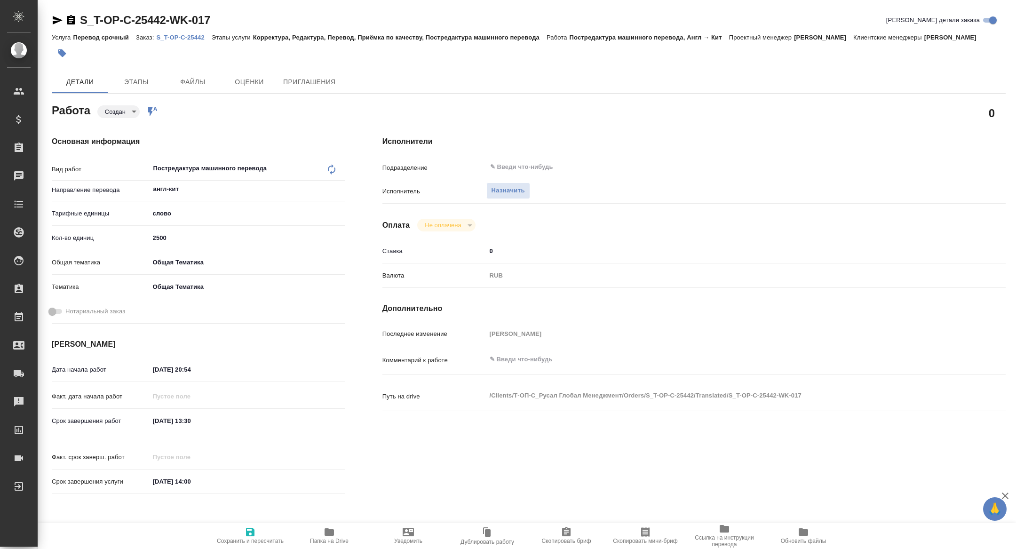
type textarea "x"
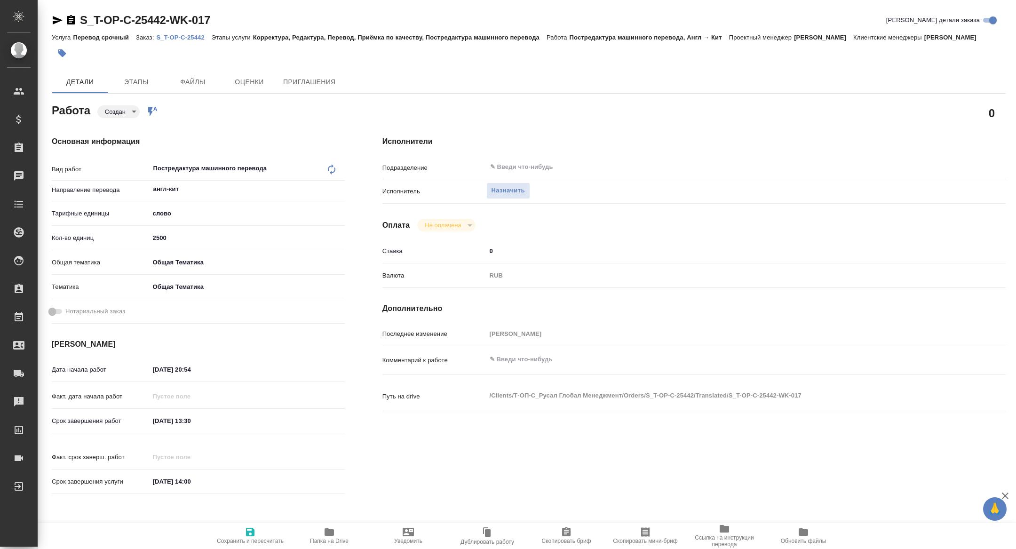
type textarea "x"
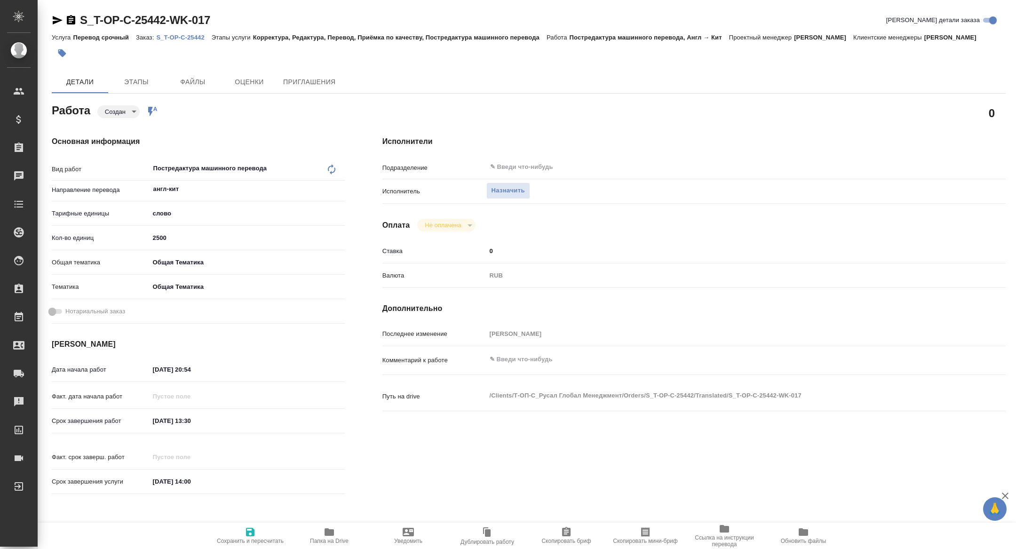
type textarea "x"
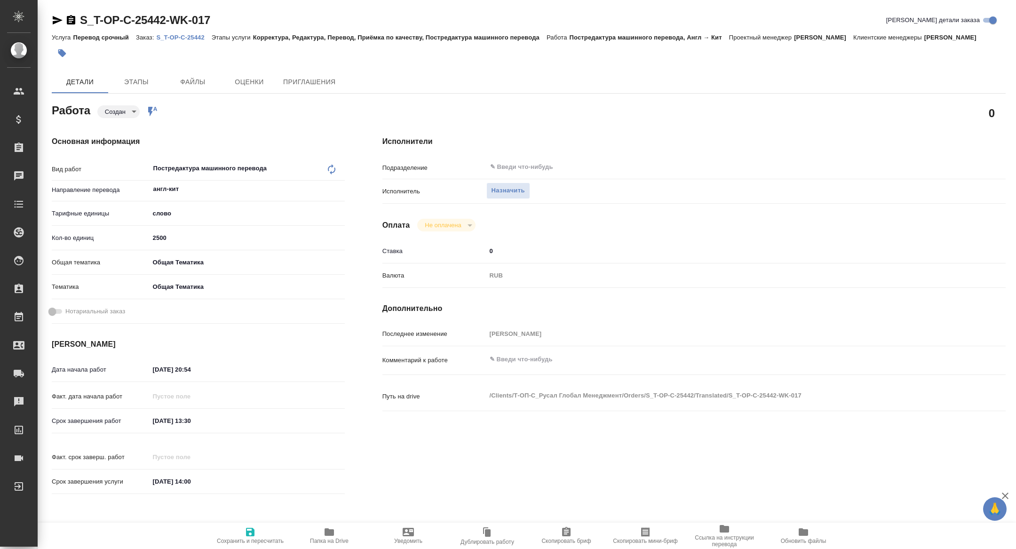
type textarea "x"
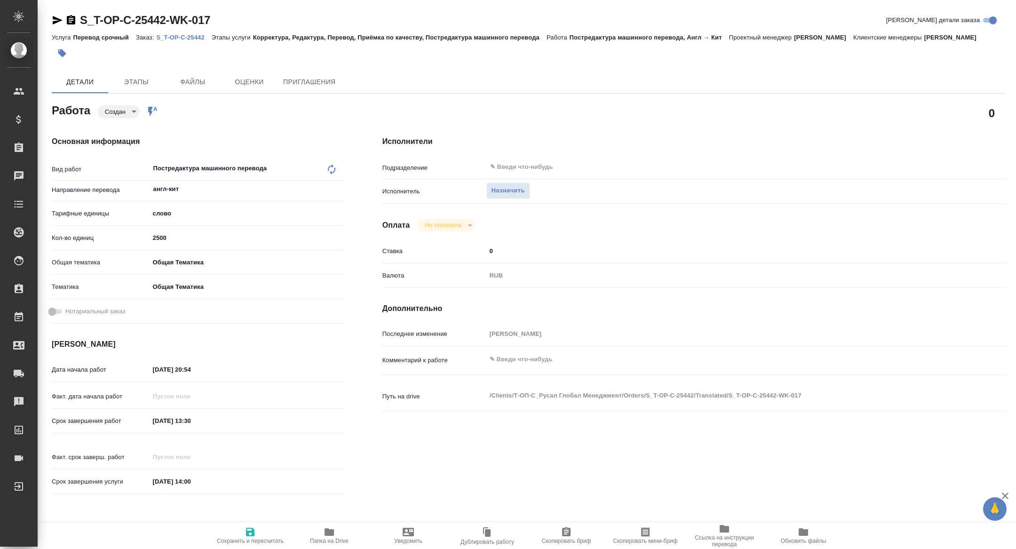
type textarea "x"
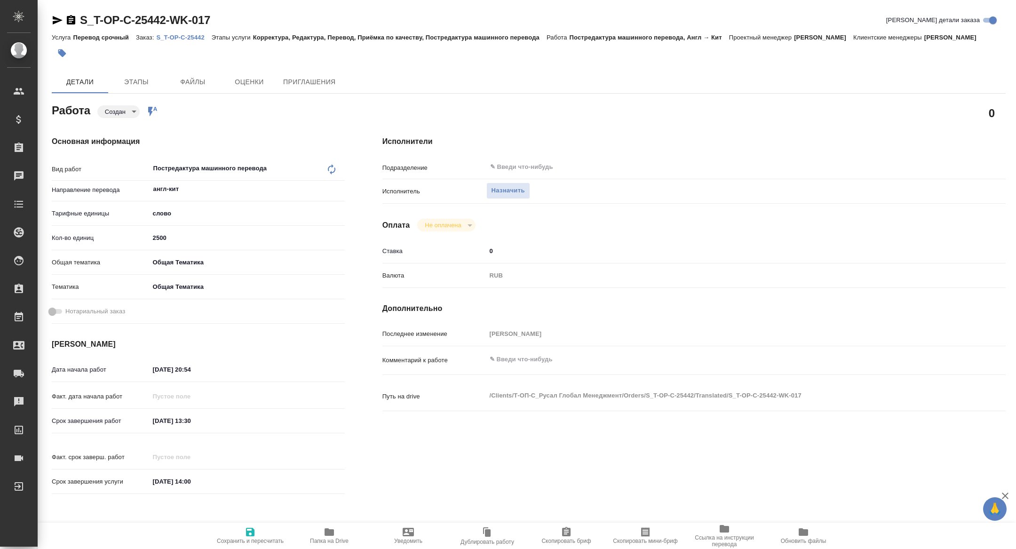
type textarea "x"
click at [634, 542] on span "Скопировать мини-бриф" at bounding box center [645, 540] width 64 height 7
type textarea "x"
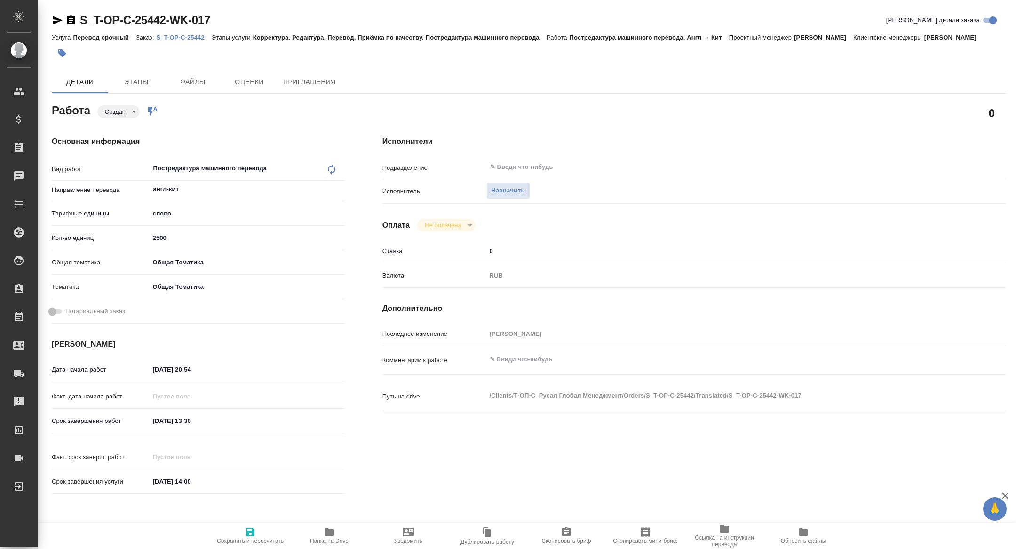
type textarea "x"
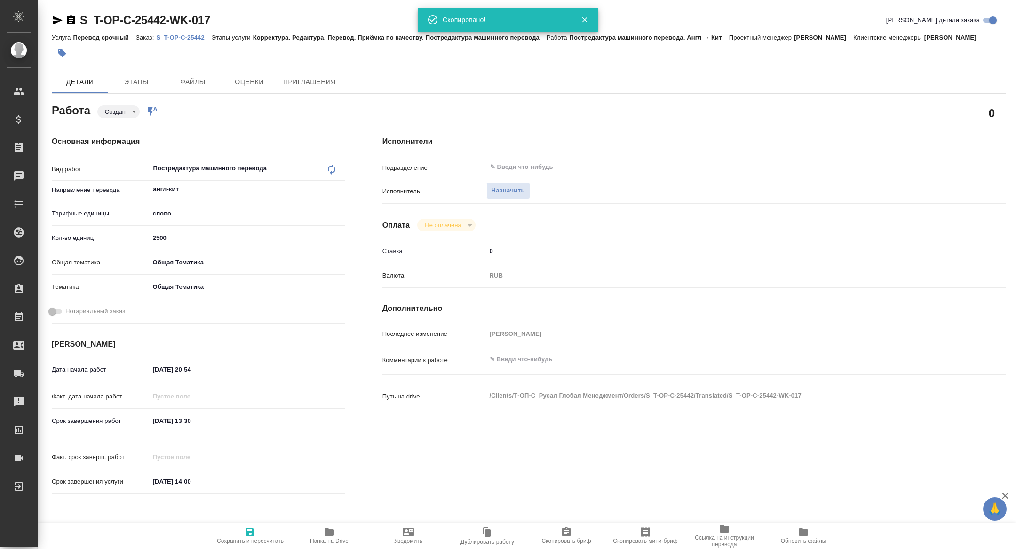
type textarea "x"
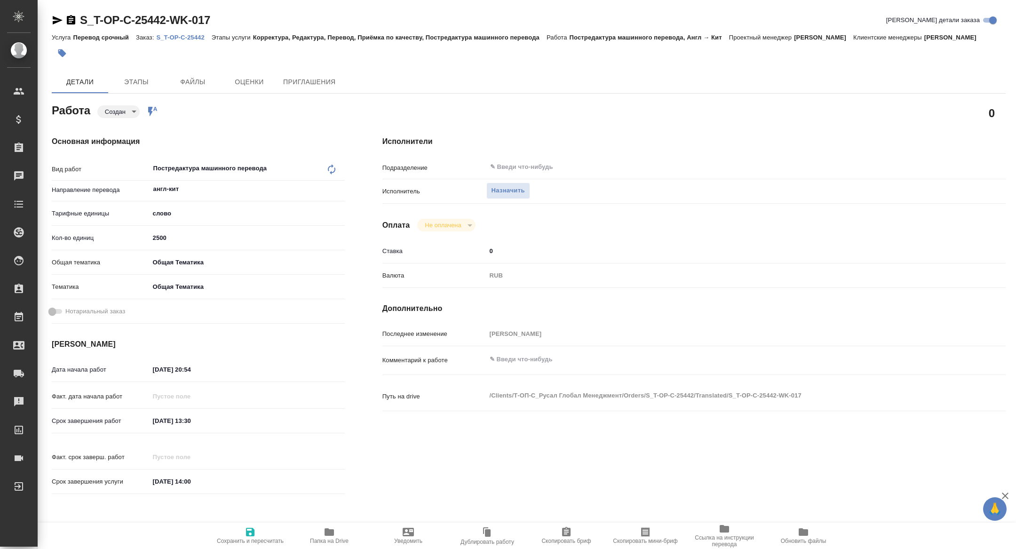
type textarea "x"
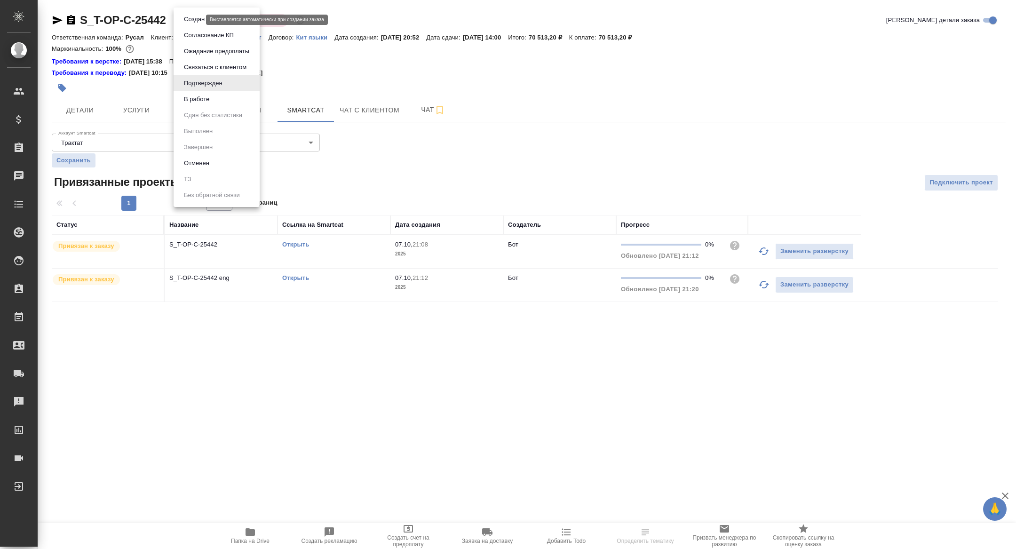
click at [189, 19] on body "🙏 .cls-1 fill:#fff; AWATERA [PERSON_NAME] Спецификации Заказы Чаты Todo Проекты…" at bounding box center [508, 274] width 1016 height 549
click at [201, 94] on button "В работе" at bounding box center [196, 99] width 31 height 10
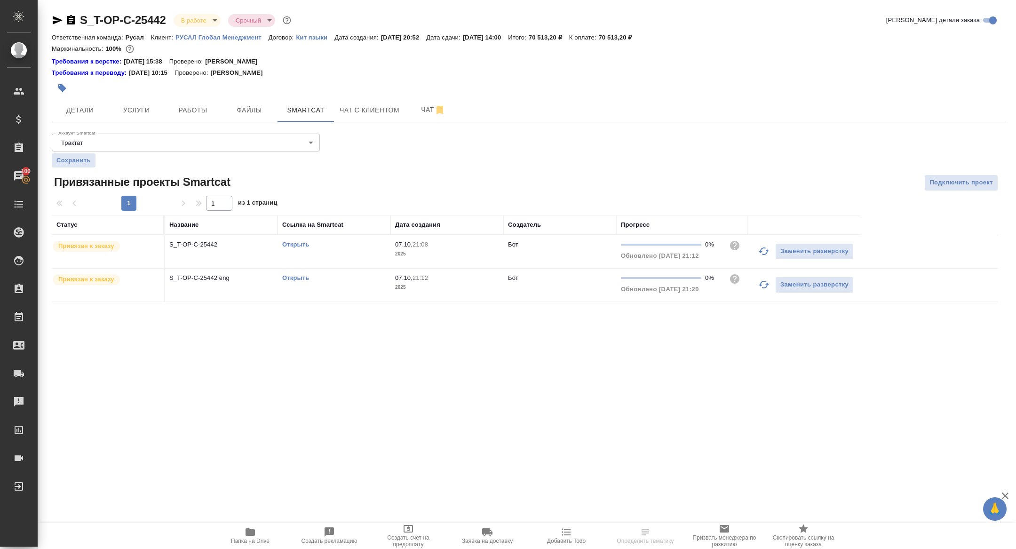
click at [293, 244] on link "Открыть" at bounding box center [295, 244] width 27 height 7
